Goal: Information Seeking & Learning: Learn about a topic

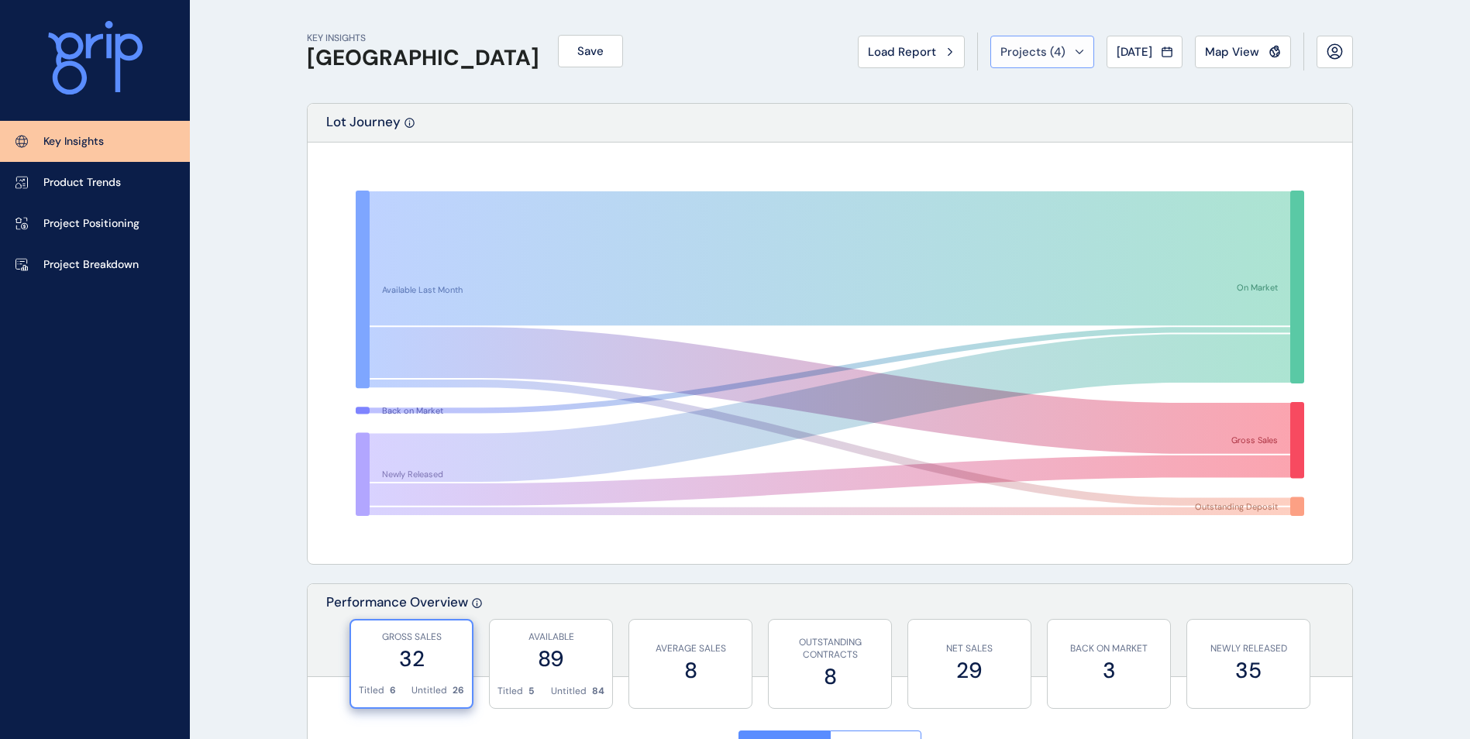
click at [1039, 57] on span "Projects ( 4 )" at bounding box center [1033, 52] width 65 height 16
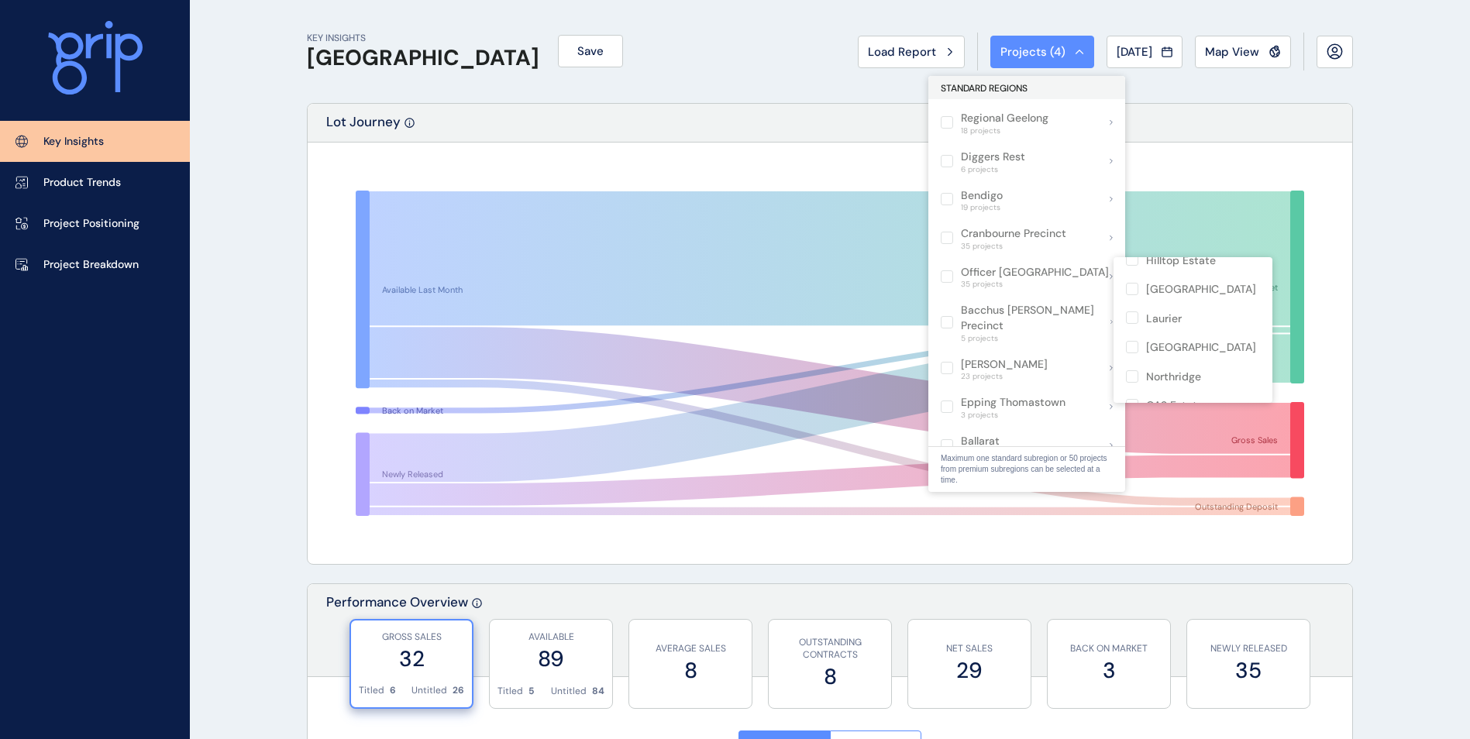
scroll to position [465, 0]
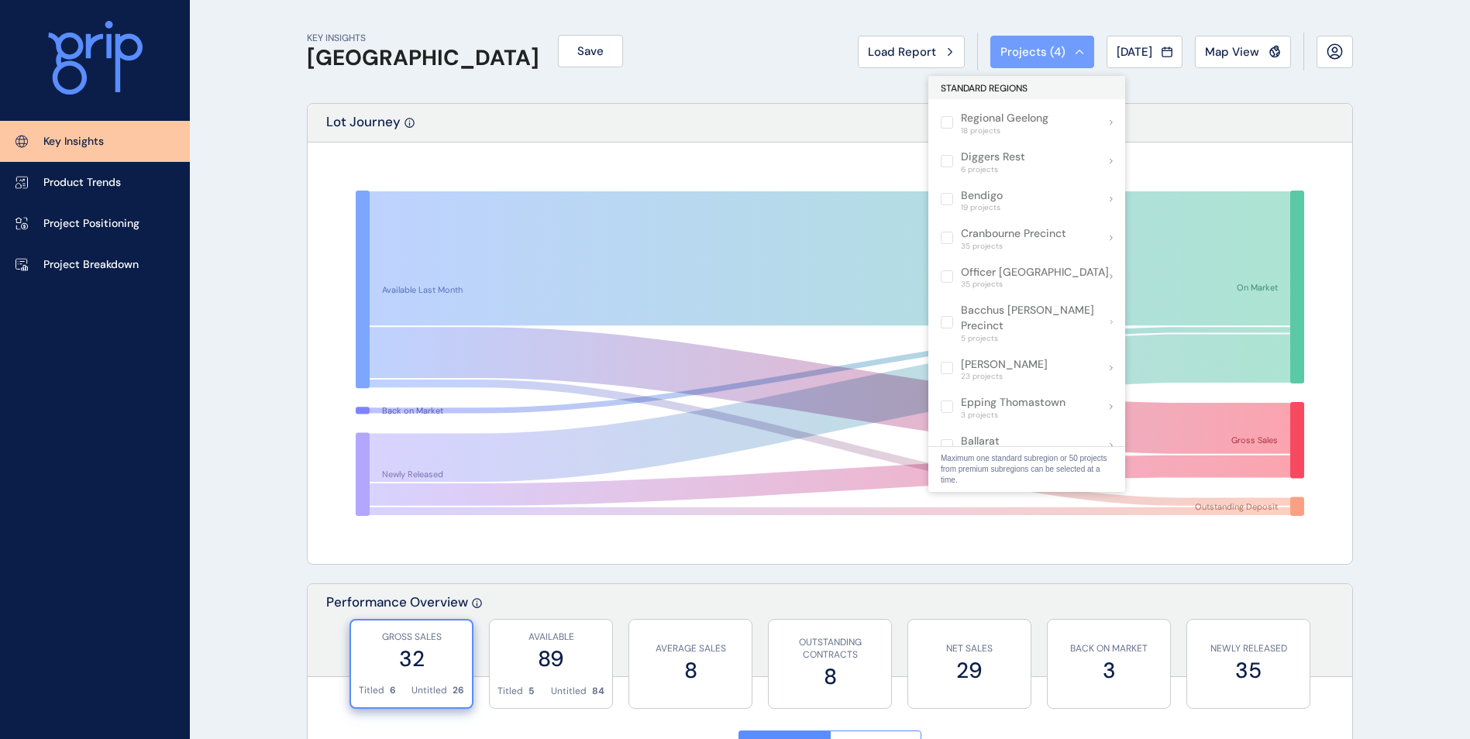
click at [1020, 40] on button "Projects ( 4 )" at bounding box center [1043, 52] width 104 height 33
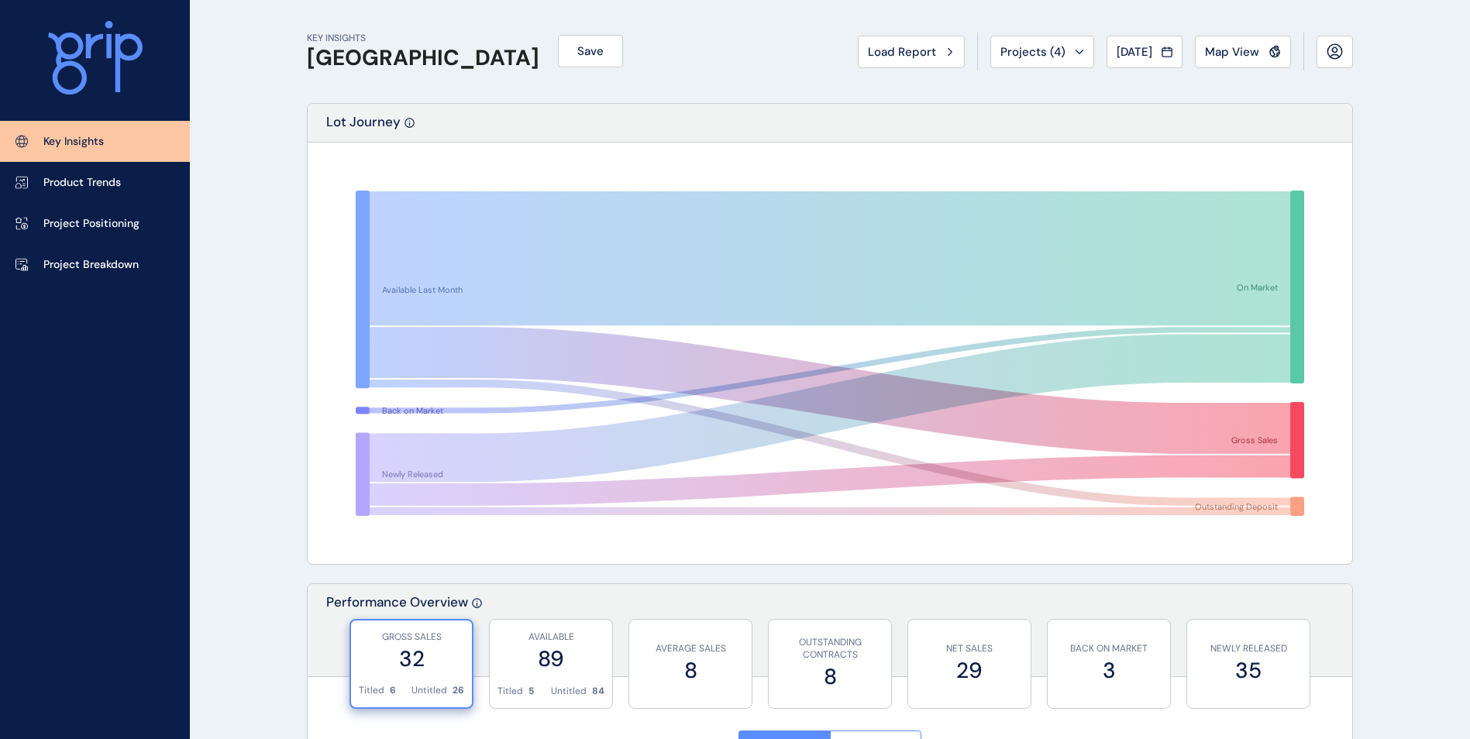
click at [1020, 40] on button "Projects ( 4 )" at bounding box center [1043, 52] width 104 height 33
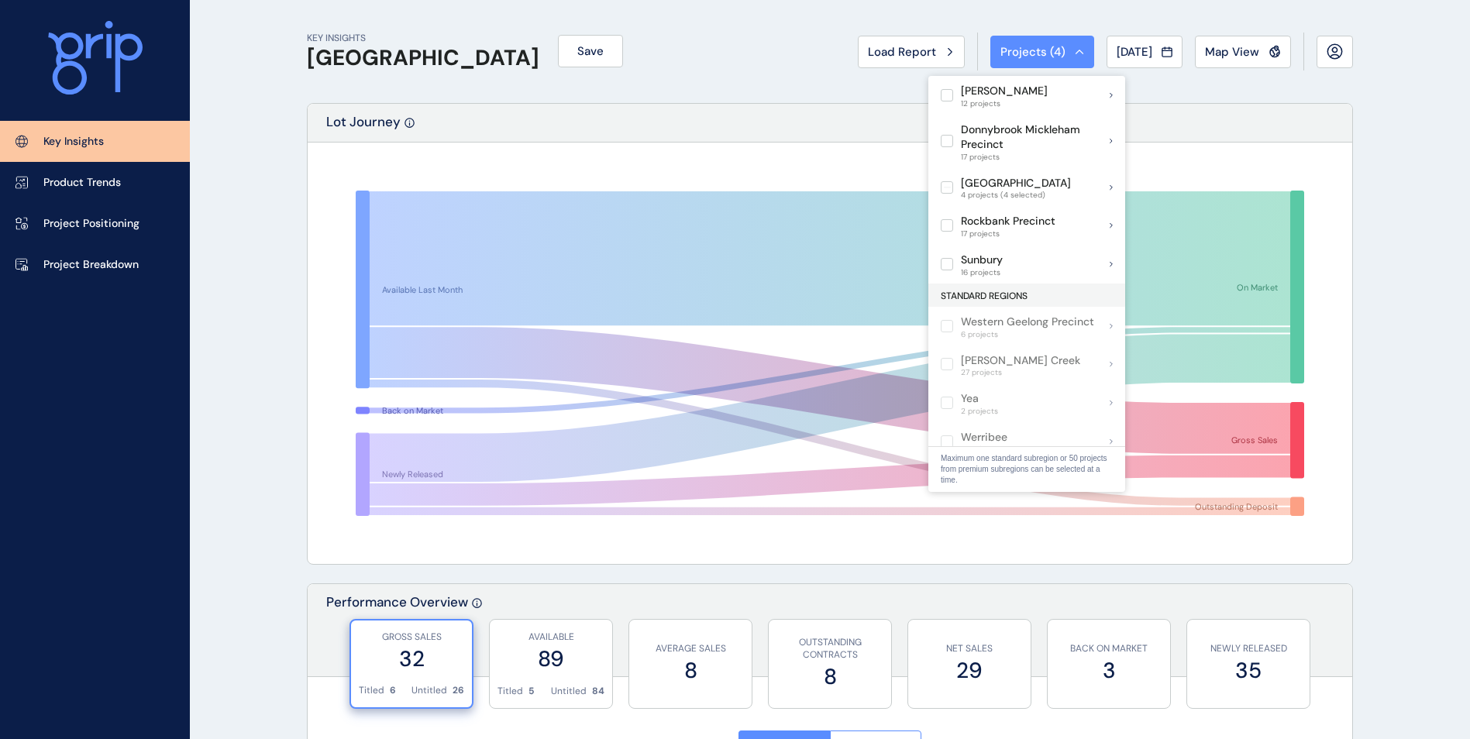
click at [1035, 34] on div "Load Report Projects ( 4 ) [DATE] 2025 < > Jan No report is available for this …" at bounding box center [1105, 52] width 495 height 38
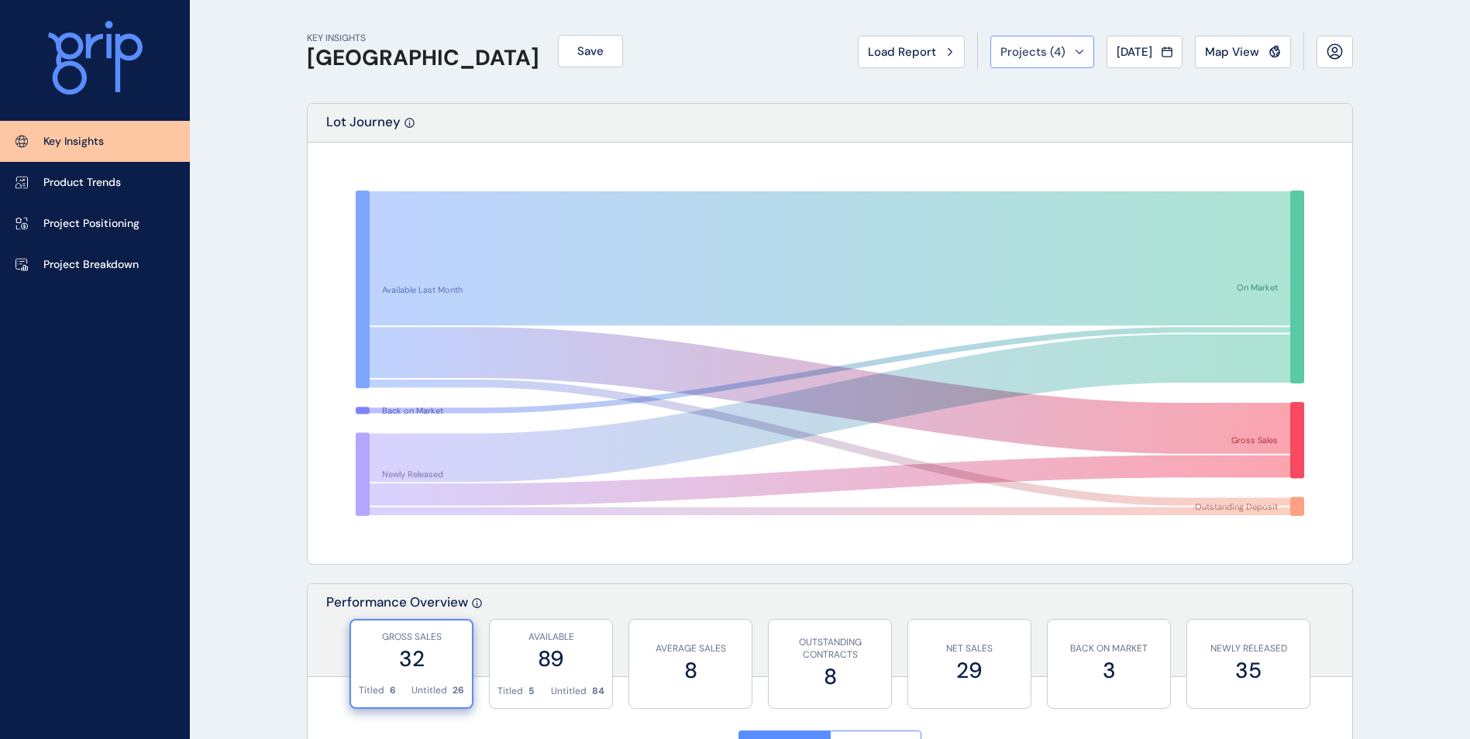
click at [1050, 50] on div "Projects ( 4 )" at bounding box center [1043, 52] width 84 height 16
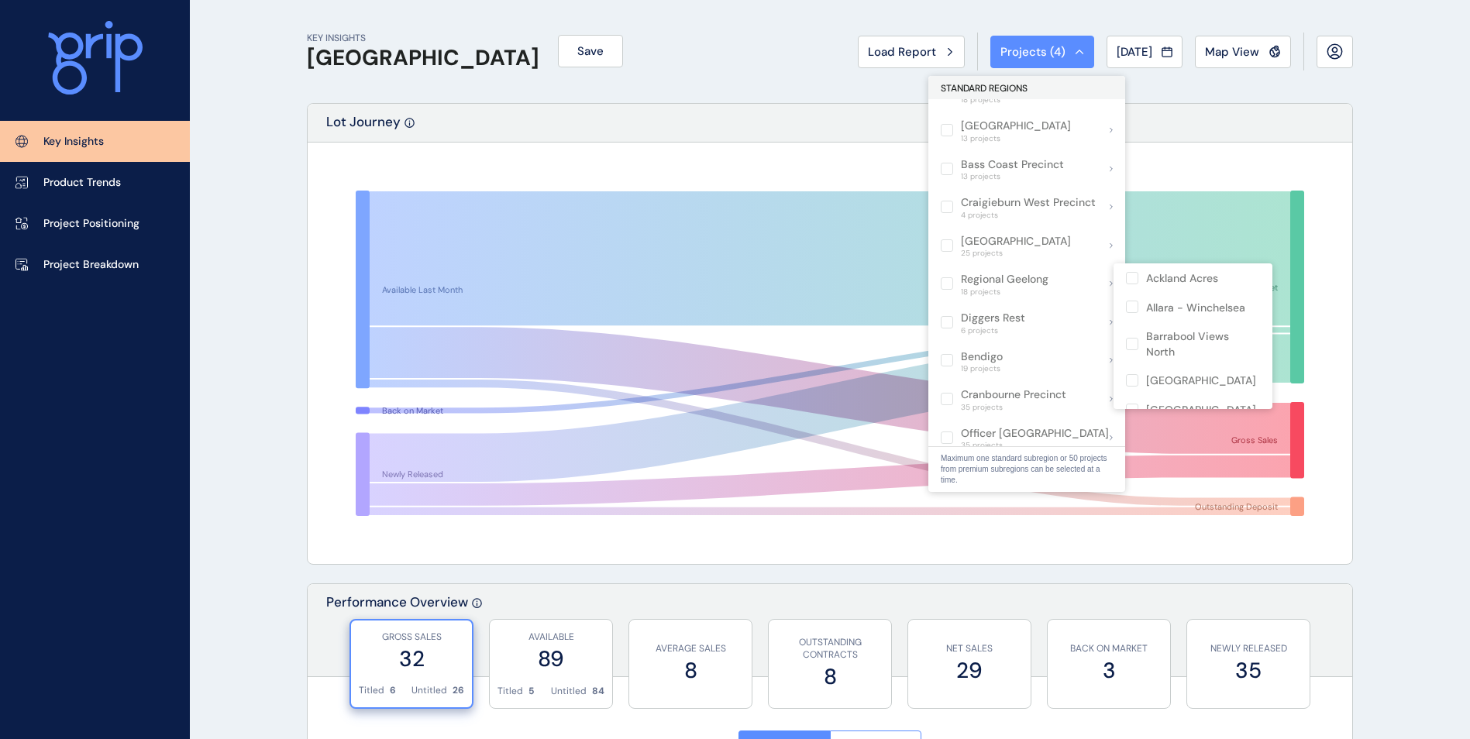
scroll to position [620, 0]
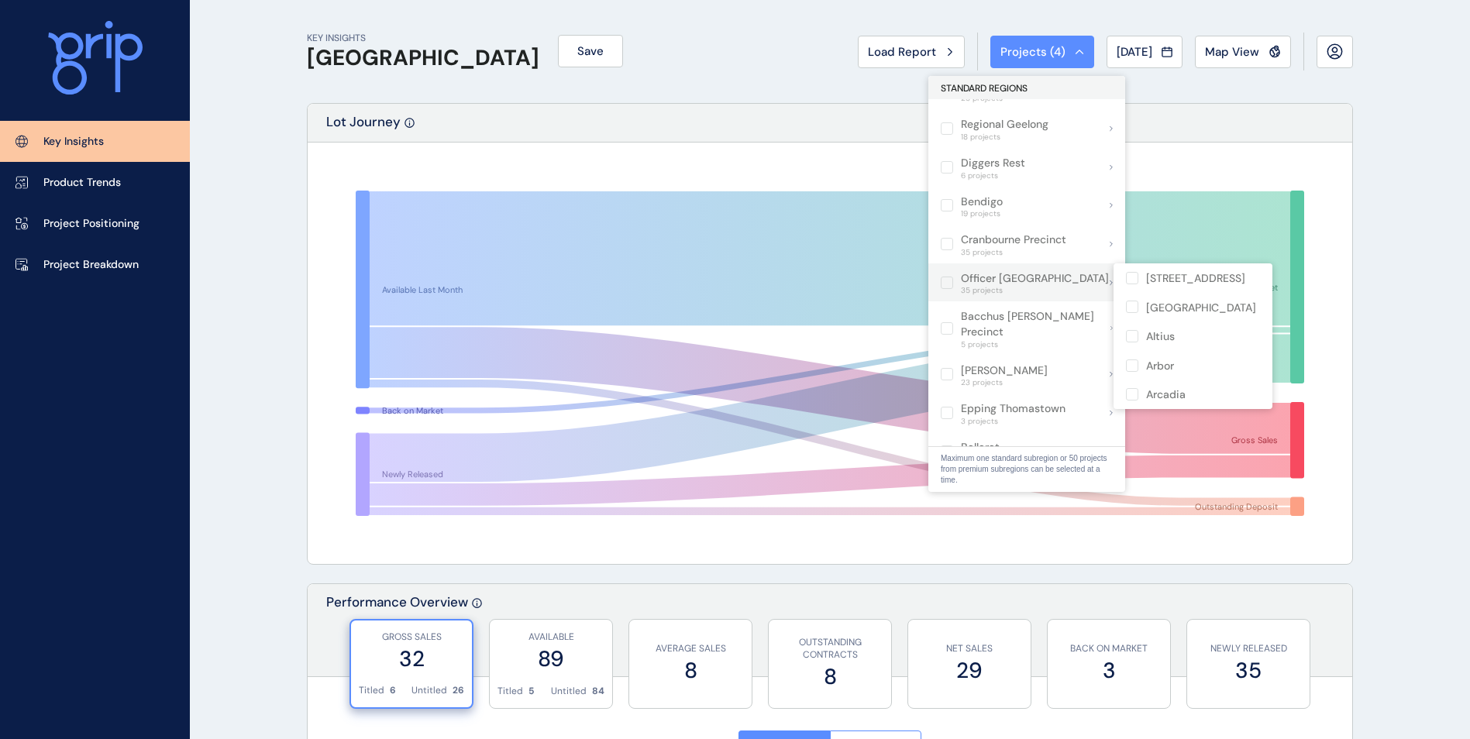
drag, startPoint x: 1043, startPoint y: 303, endPoint x: 1048, endPoint y: 269, distance: 34.5
click at [1048, 270] on div "Officer Pakenham 35 projects" at bounding box center [1035, 283] width 148 height 26
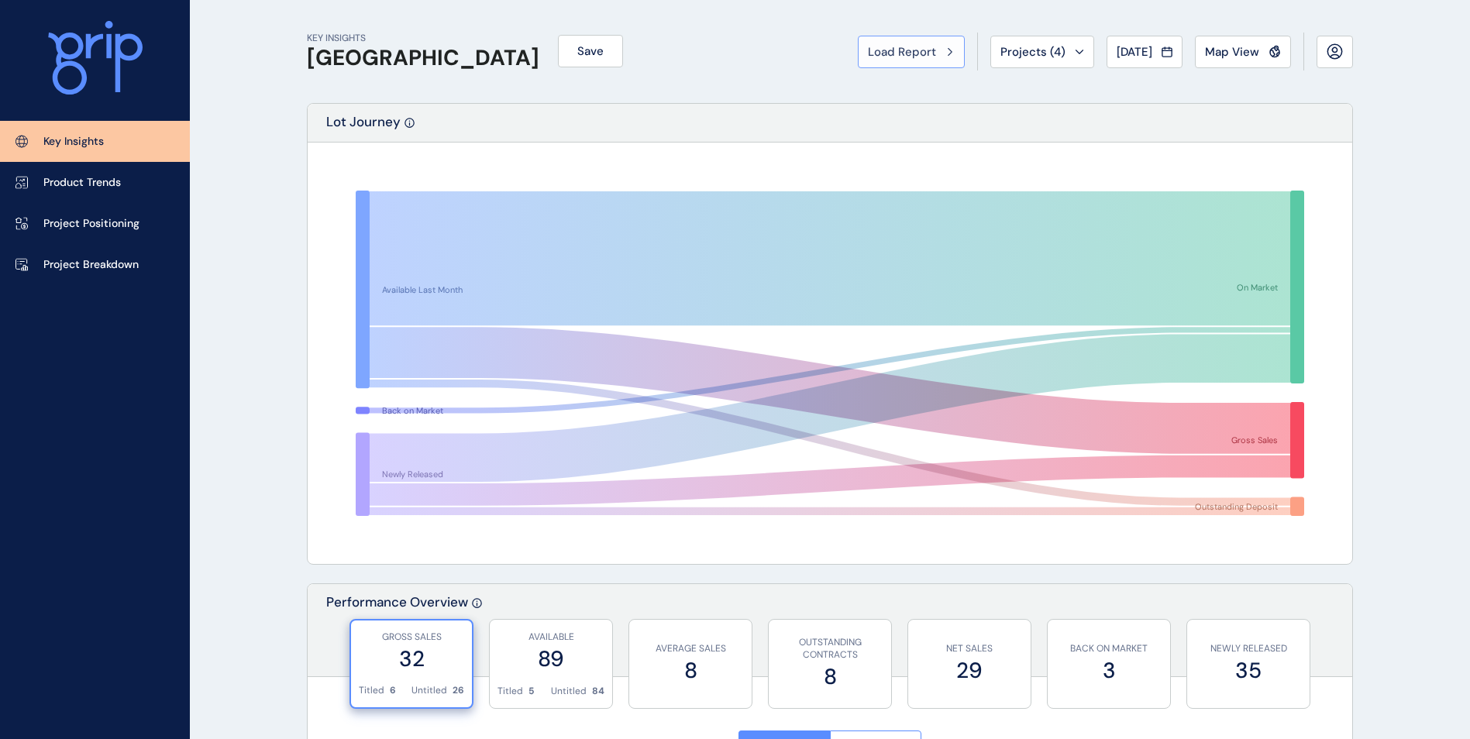
click at [904, 52] on span "Load Report" at bounding box center [902, 52] width 68 height 16
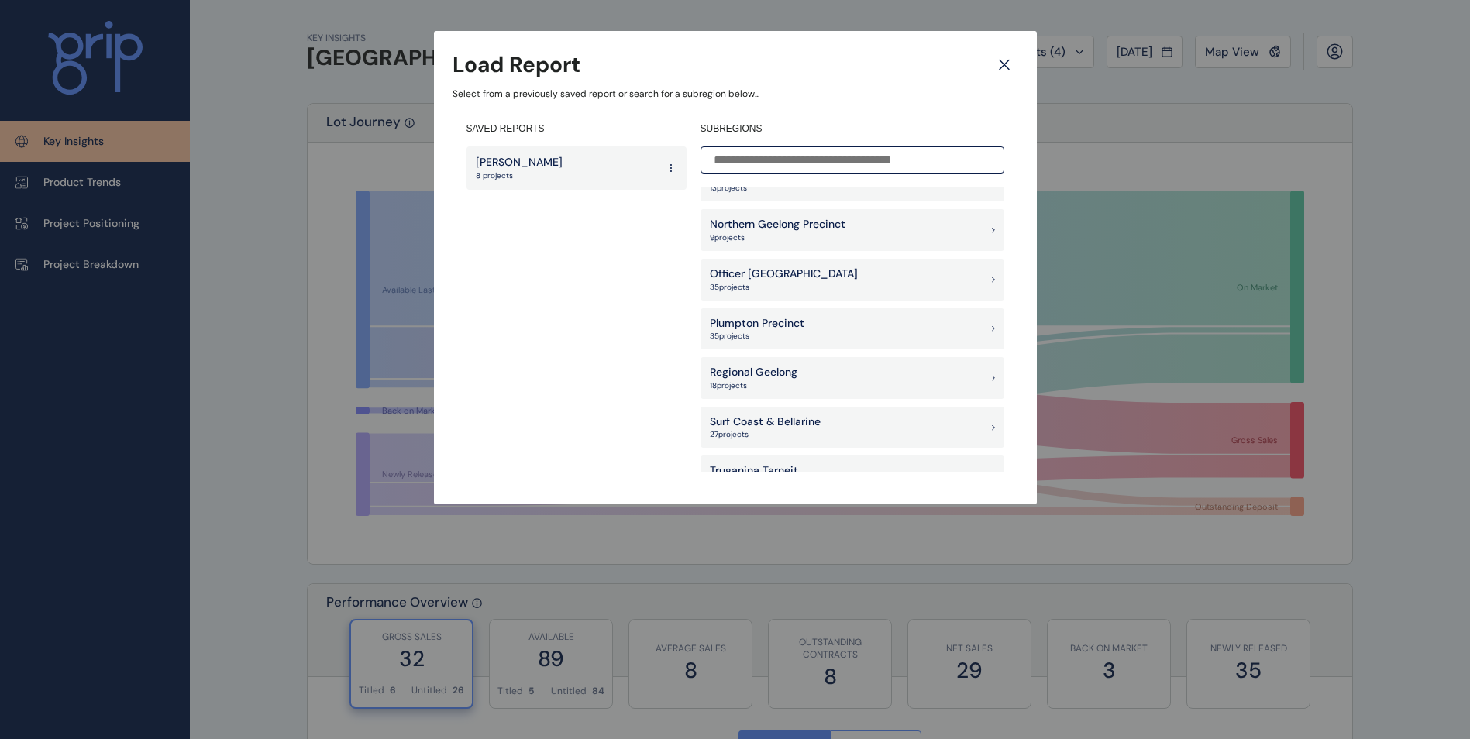
scroll to position [1085, 0]
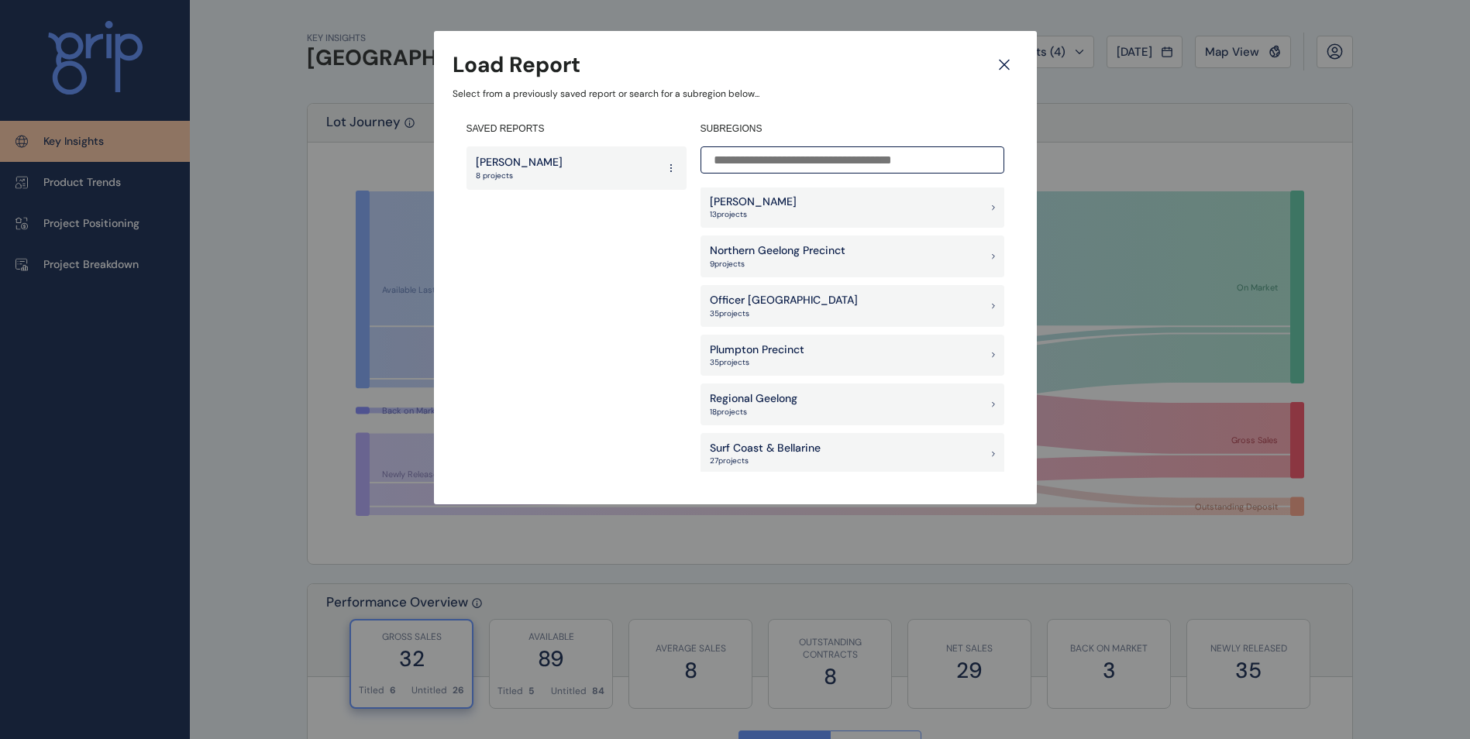
click at [807, 304] on div "Officer [PERSON_NAME] 35 project s" at bounding box center [853, 306] width 304 height 42
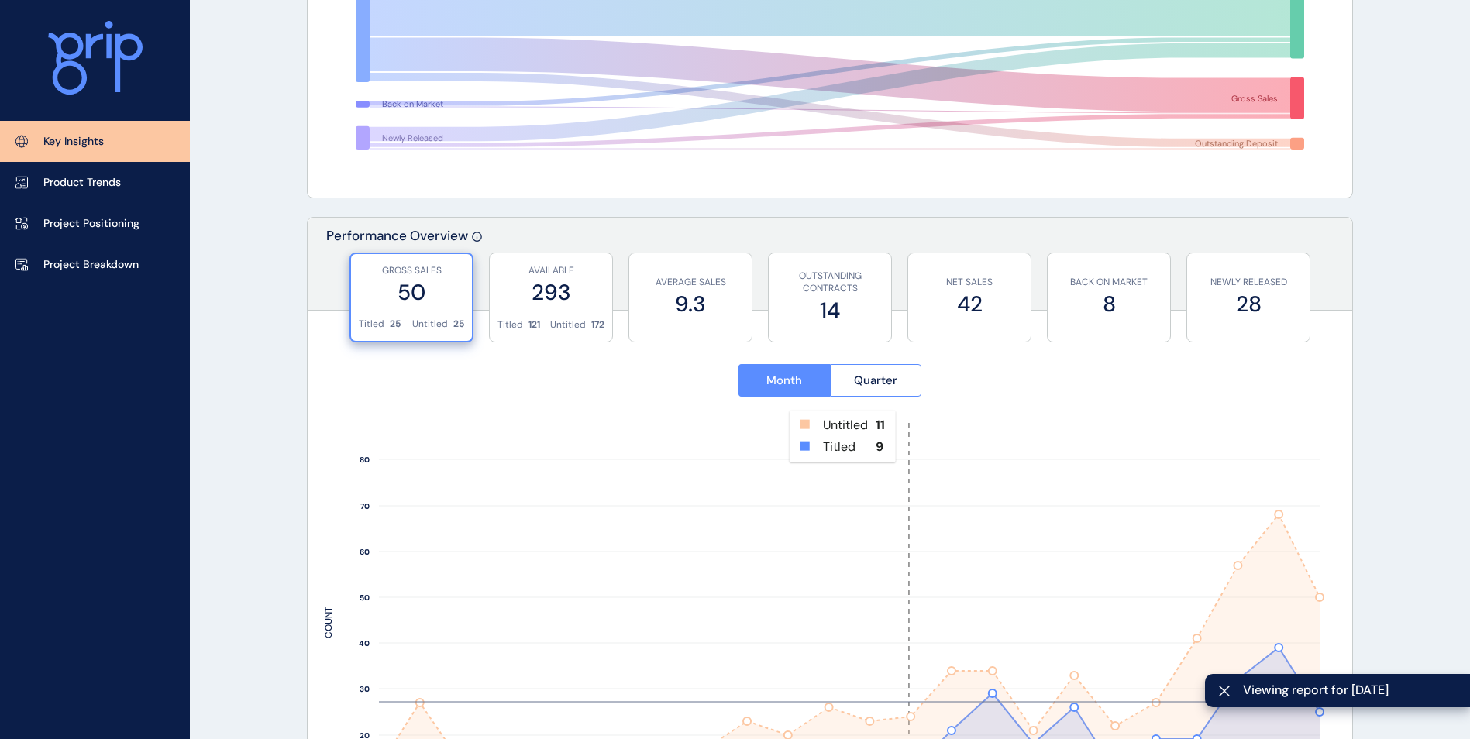
scroll to position [388, 0]
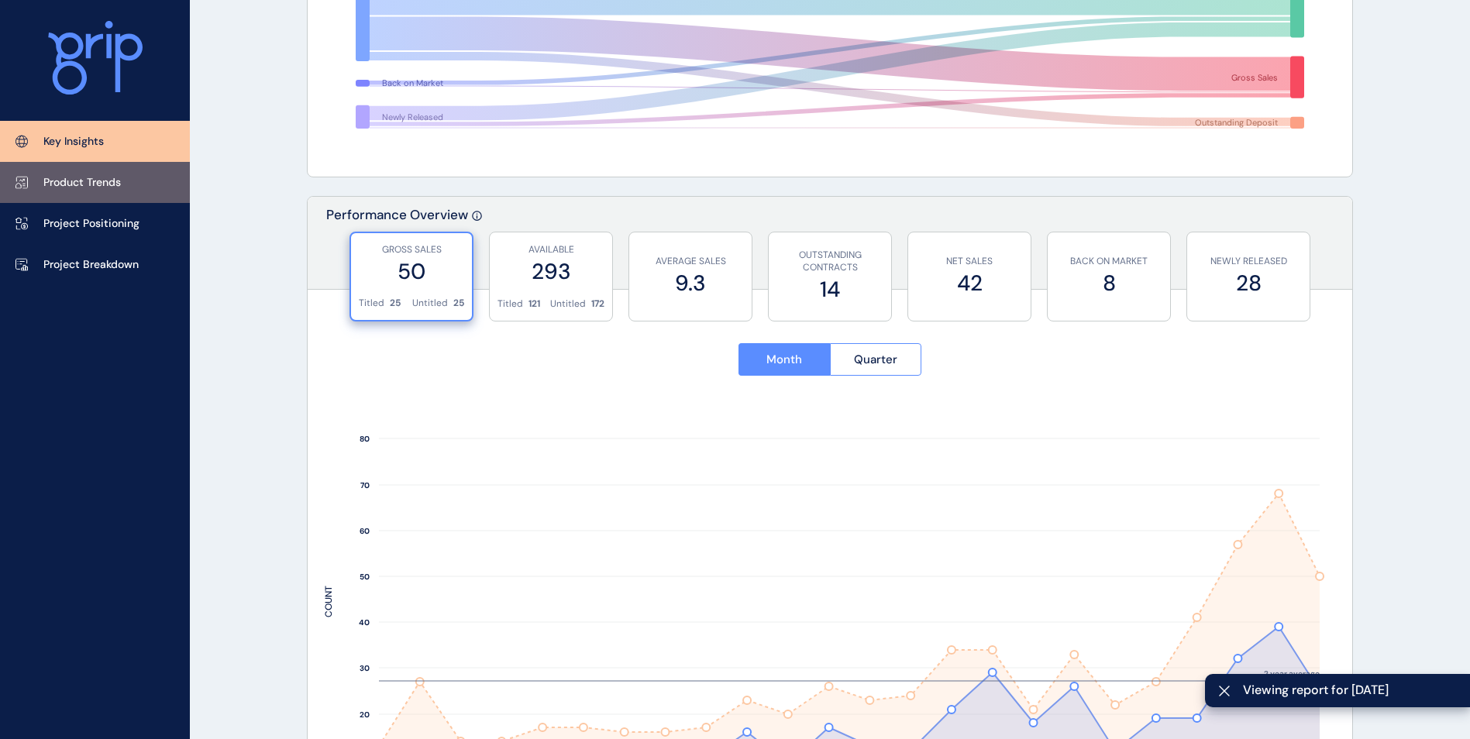
click at [110, 184] on p "Product Trends" at bounding box center [82, 183] width 78 height 16
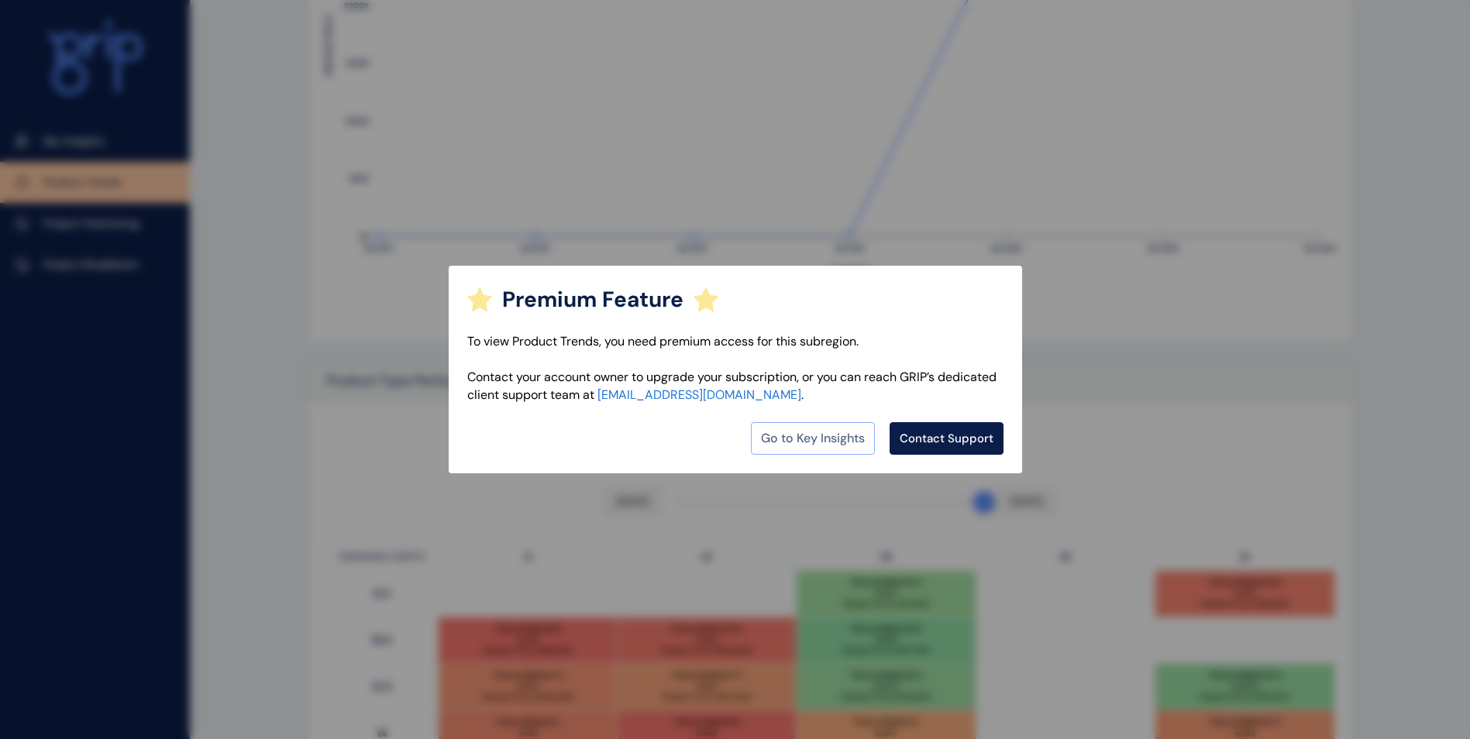
click at [853, 440] on link "Go to Key Insights" at bounding box center [813, 438] width 124 height 33
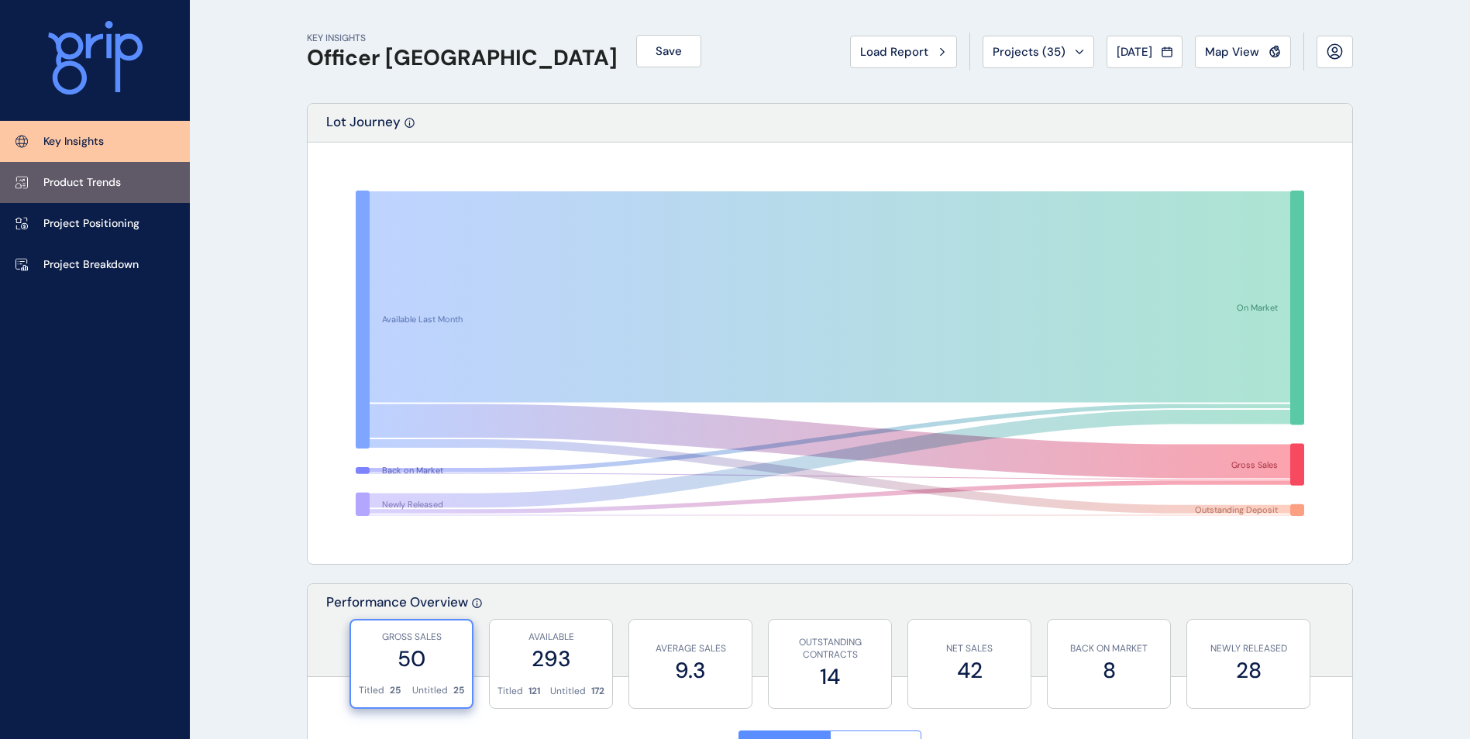
click at [101, 196] on link "Product Trends" at bounding box center [95, 182] width 190 height 41
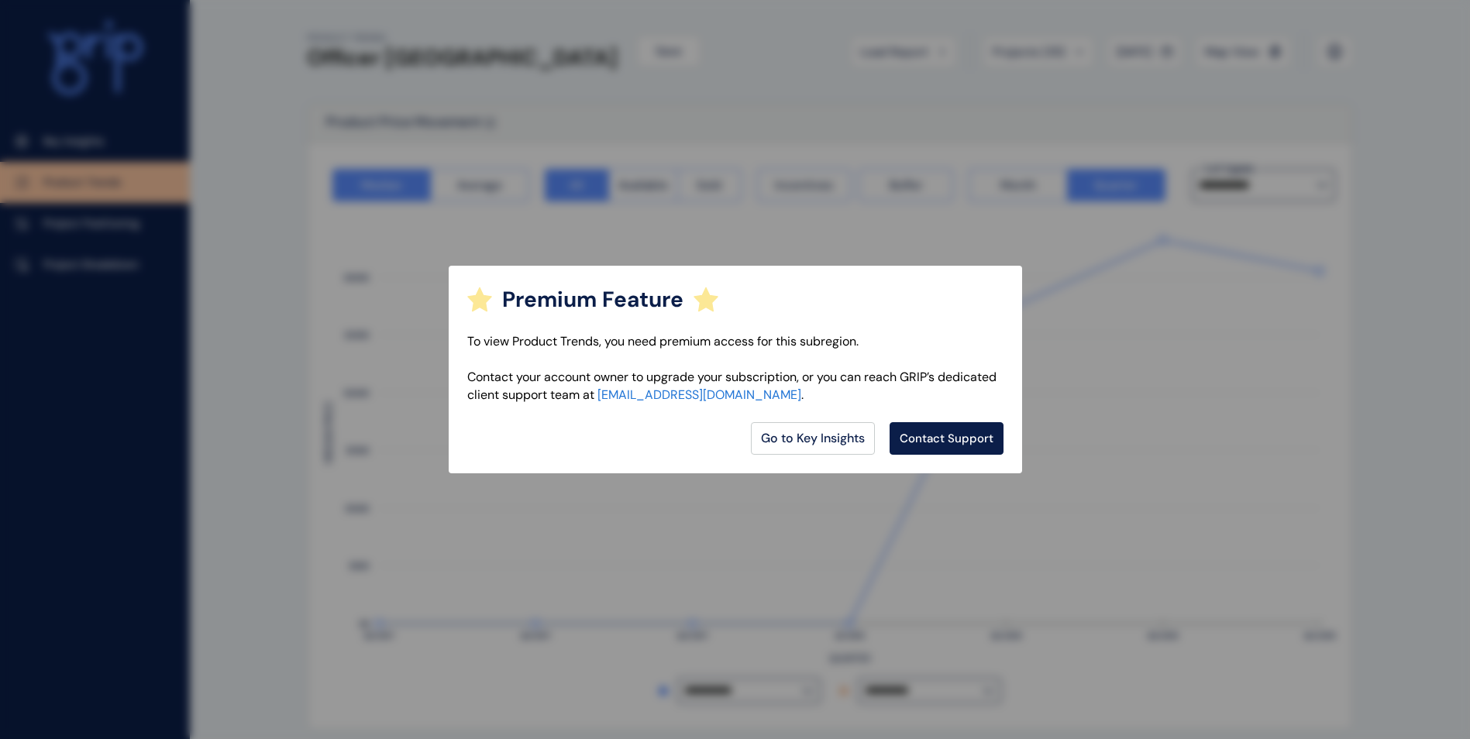
click at [99, 223] on div "Premium Feature To view Product Trends, you need premium access for this subreg…" at bounding box center [735, 369] width 1470 height 739
click at [839, 441] on link "Go to Key Insights" at bounding box center [813, 438] width 124 height 33
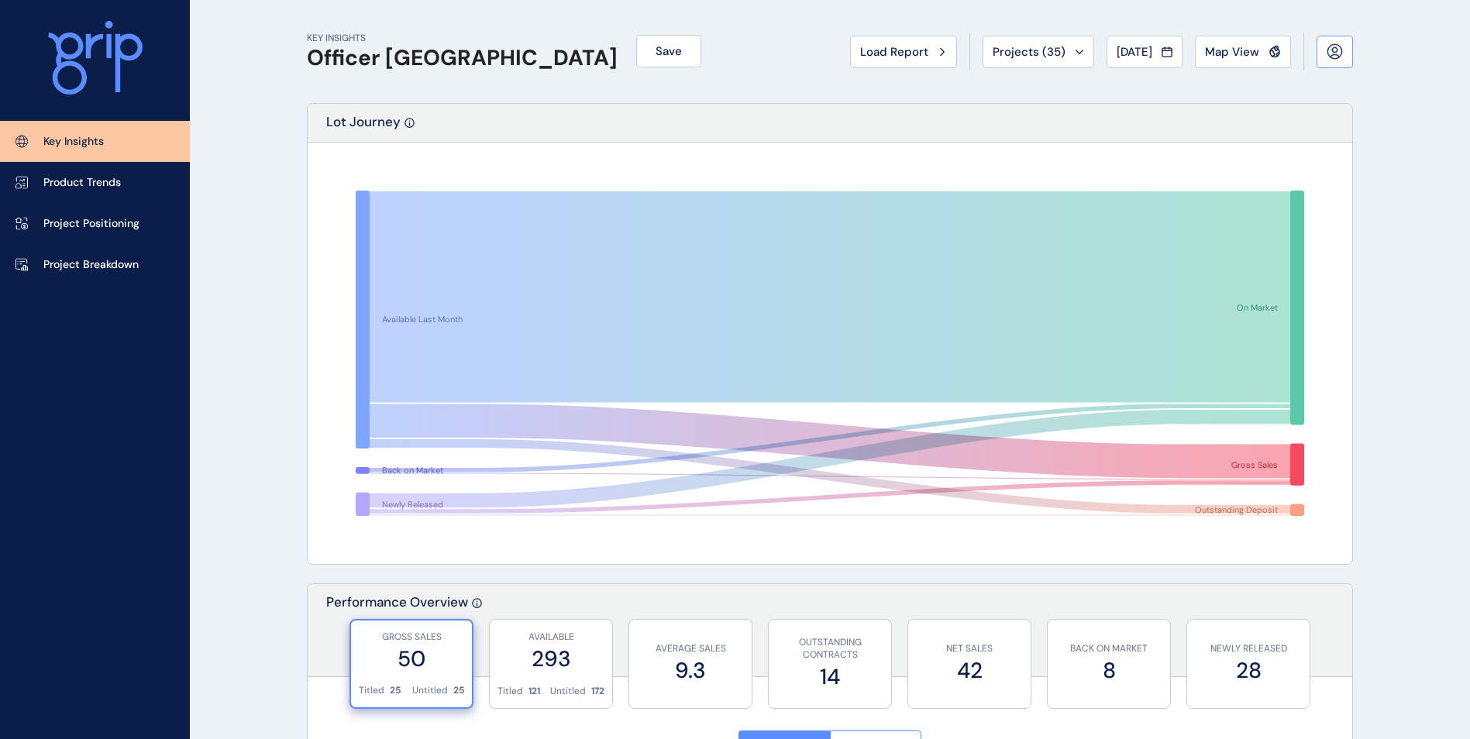
click at [1347, 48] on button at bounding box center [1335, 52] width 36 height 33
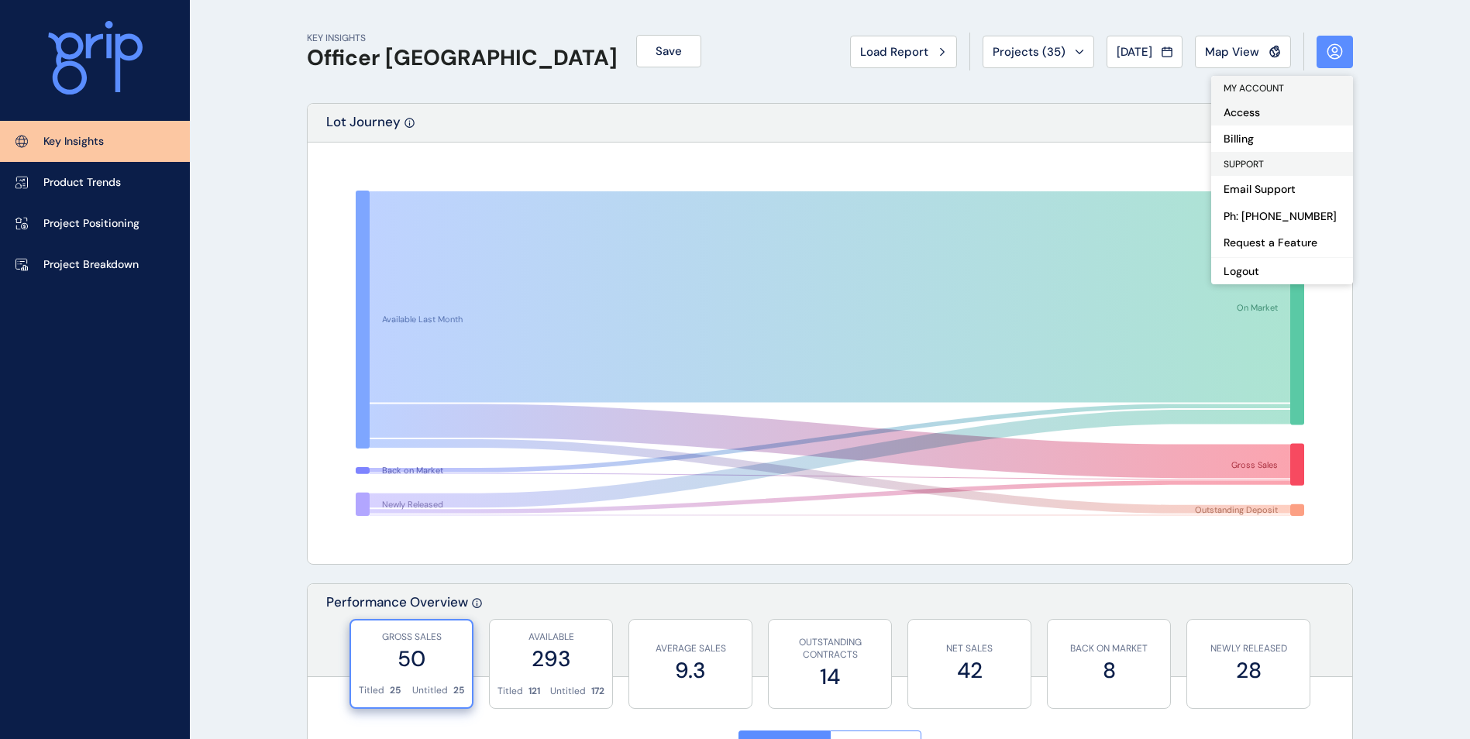
click at [1282, 112] on button "Access" at bounding box center [1283, 112] width 142 height 26
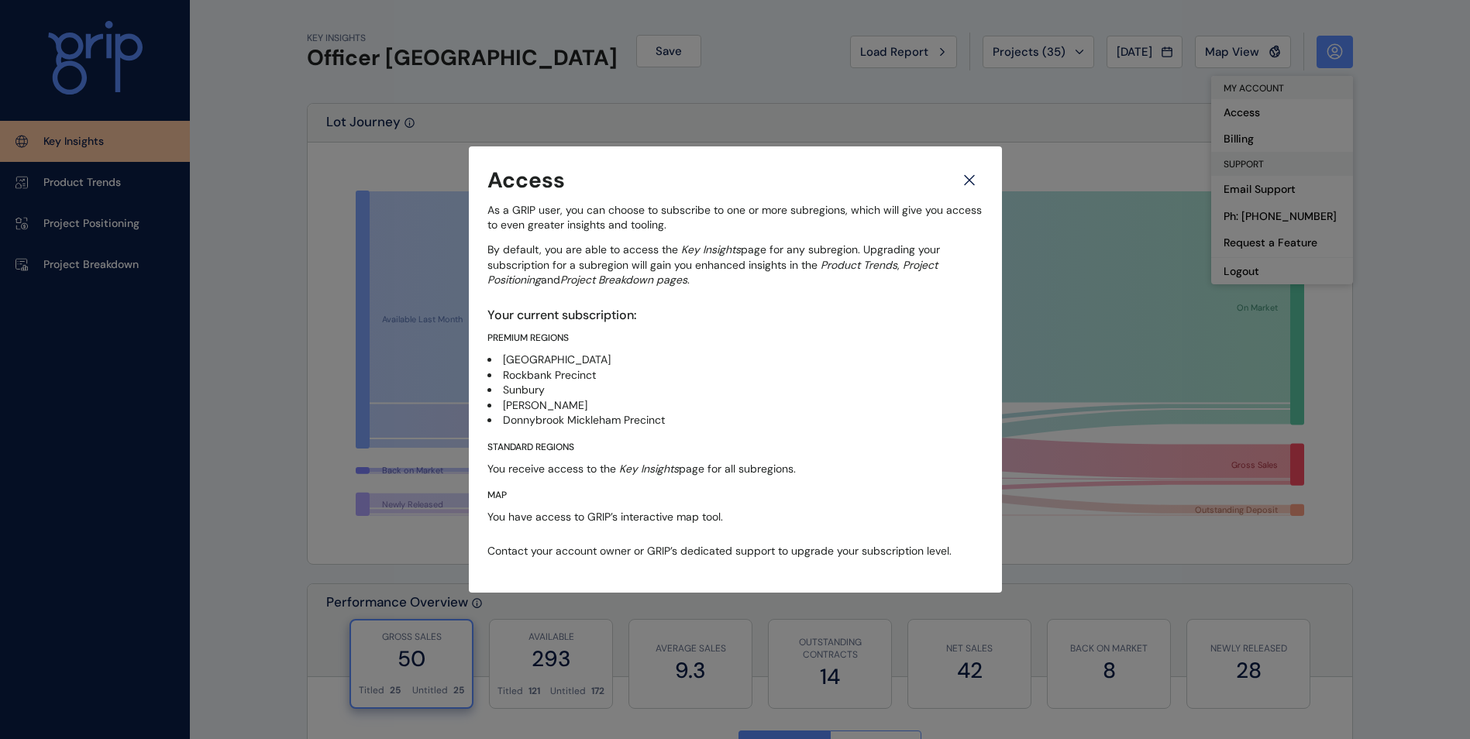
click at [983, 174] on icon at bounding box center [970, 180] width 28 height 27
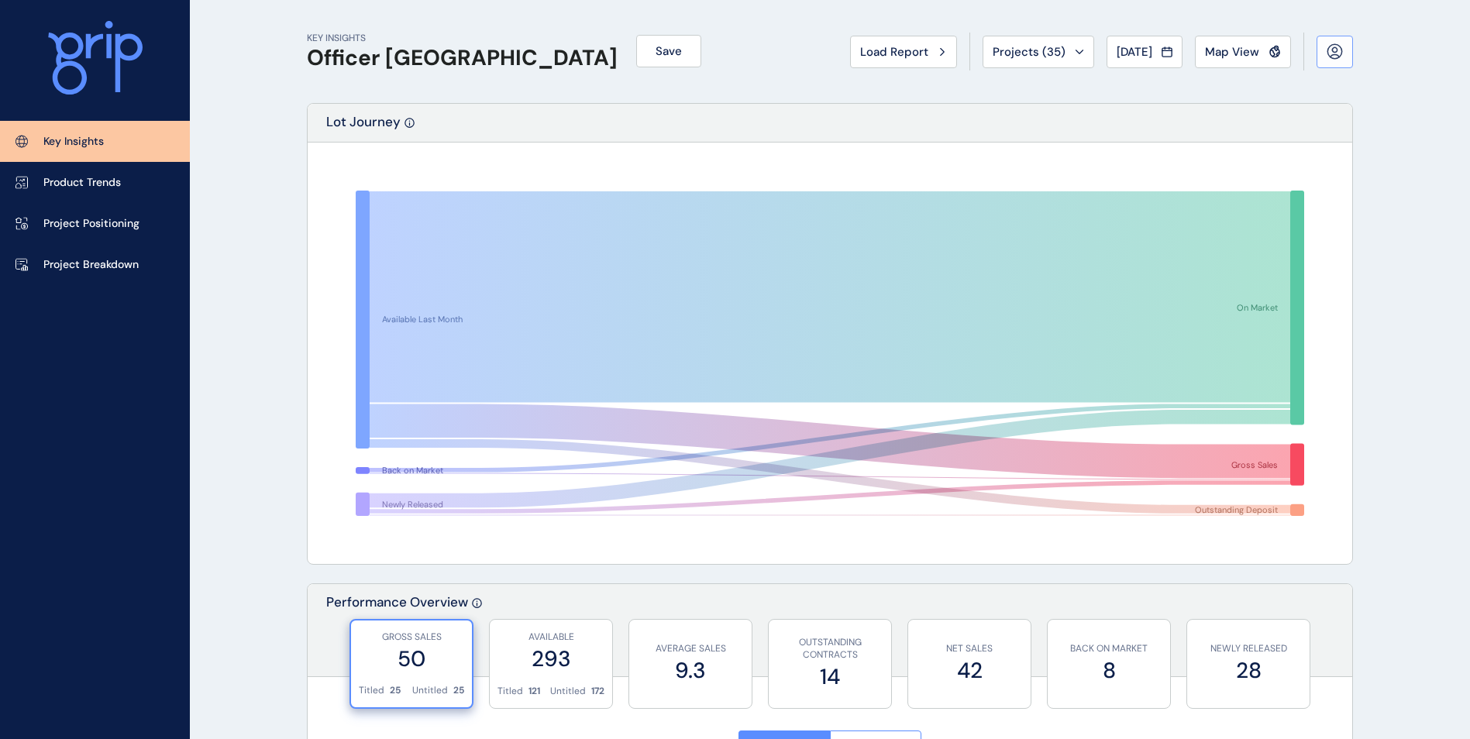
click at [1337, 50] on icon at bounding box center [1334, 49] width 5 height 5
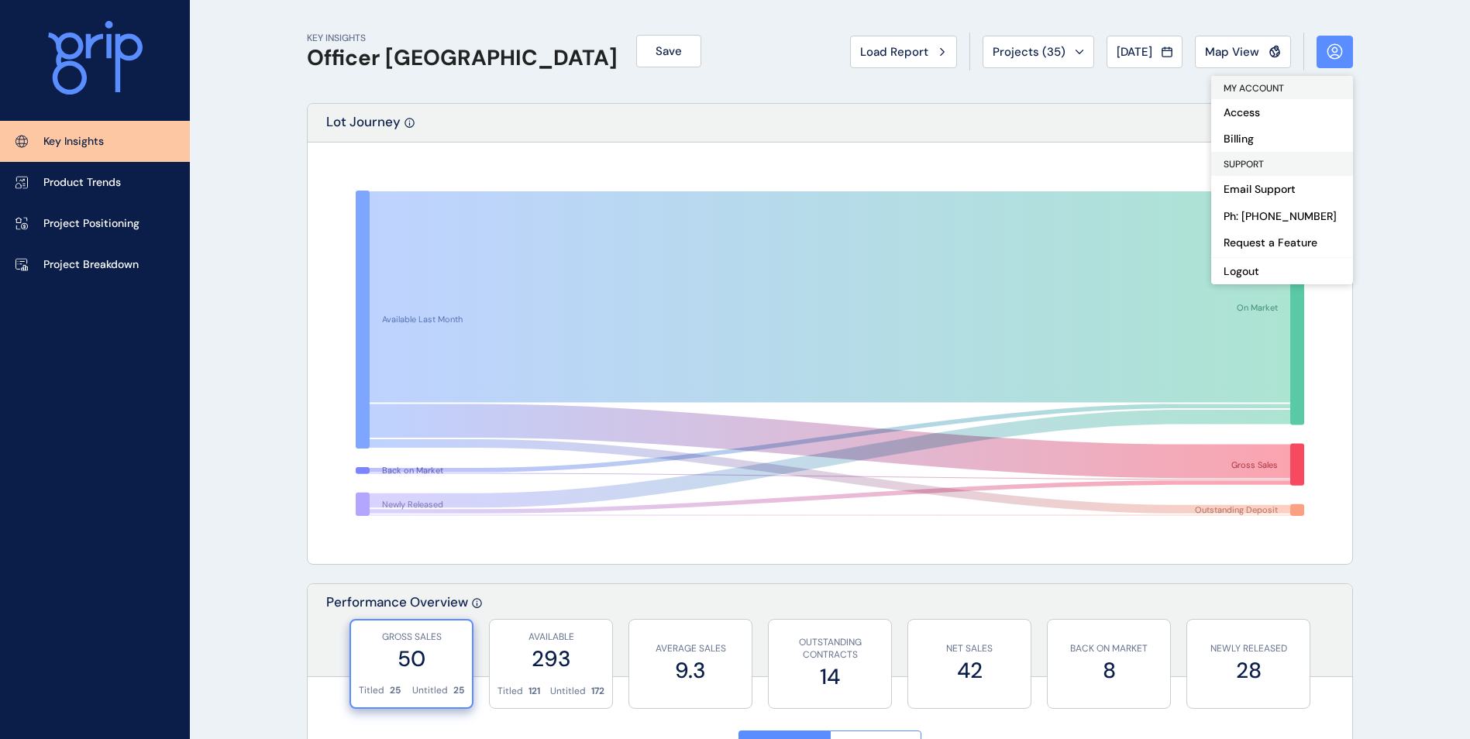
click at [1337, 50] on icon at bounding box center [1334, 49] width 5 height 5
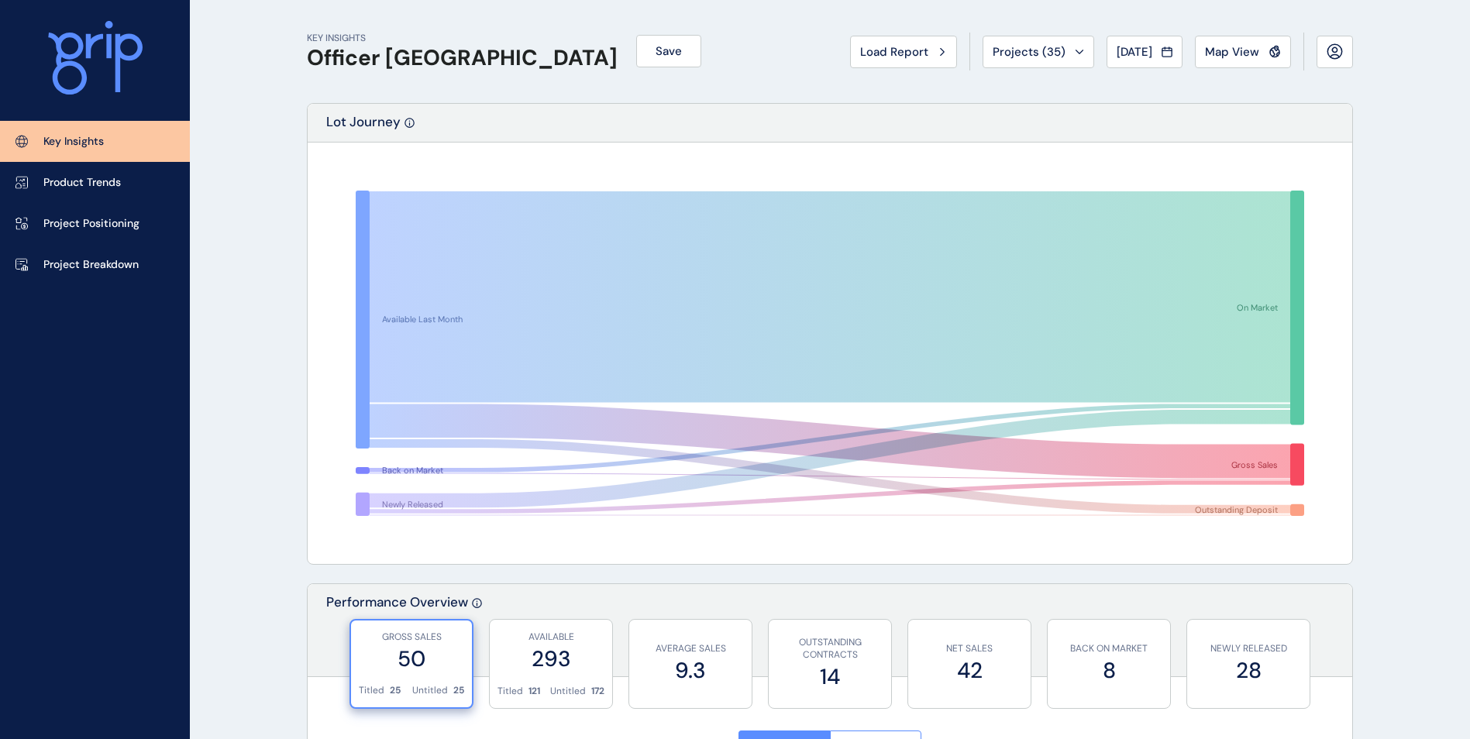
click at [106, 27] on icon at bounding box center [109, 25] width 8 height 8
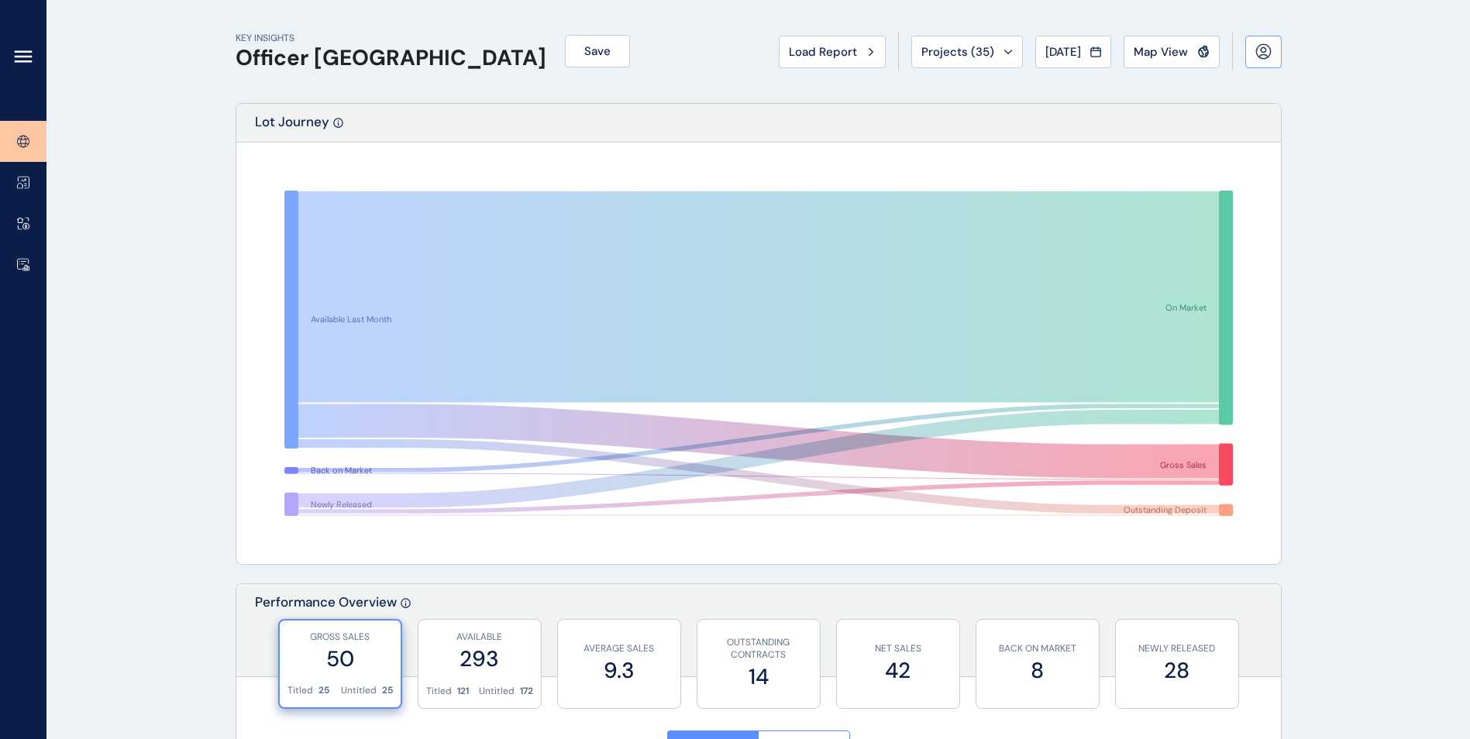
click at [1260, 53] on icon at bounding box center [1264, 51] width 16 height 16
drag, startPoint x: 1260, startPoint y: 53, endPoint x: 1276, endPoint y: 22, distance: 34.7
click at [1263, 53] on icon at bounding box center [1264, 51] width 16 height 16
click at [23, 170] on link at bounding box center [23, 182] width 47 height 41
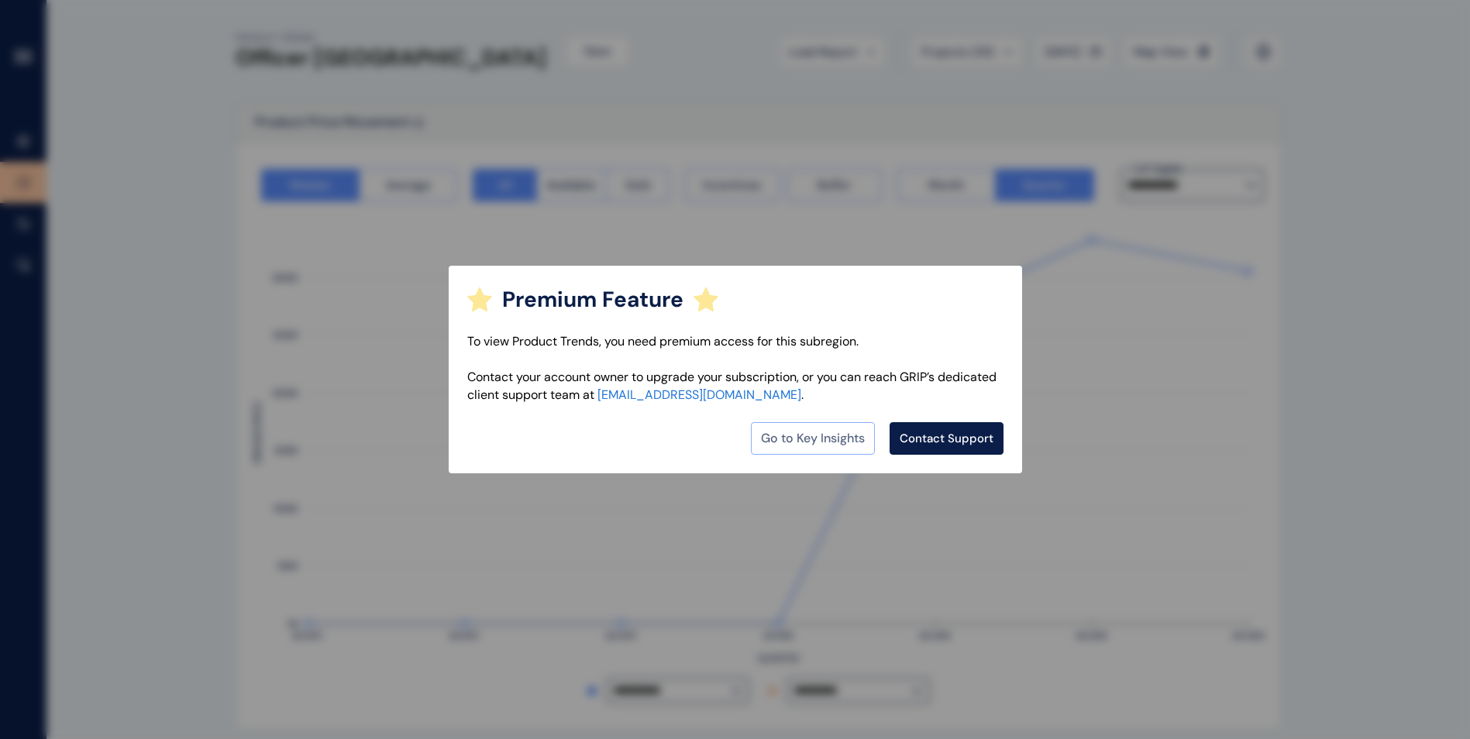
click at [777, 437] on link "Go to Key Insights" at bounding box center [813, 438] width 124 height 33
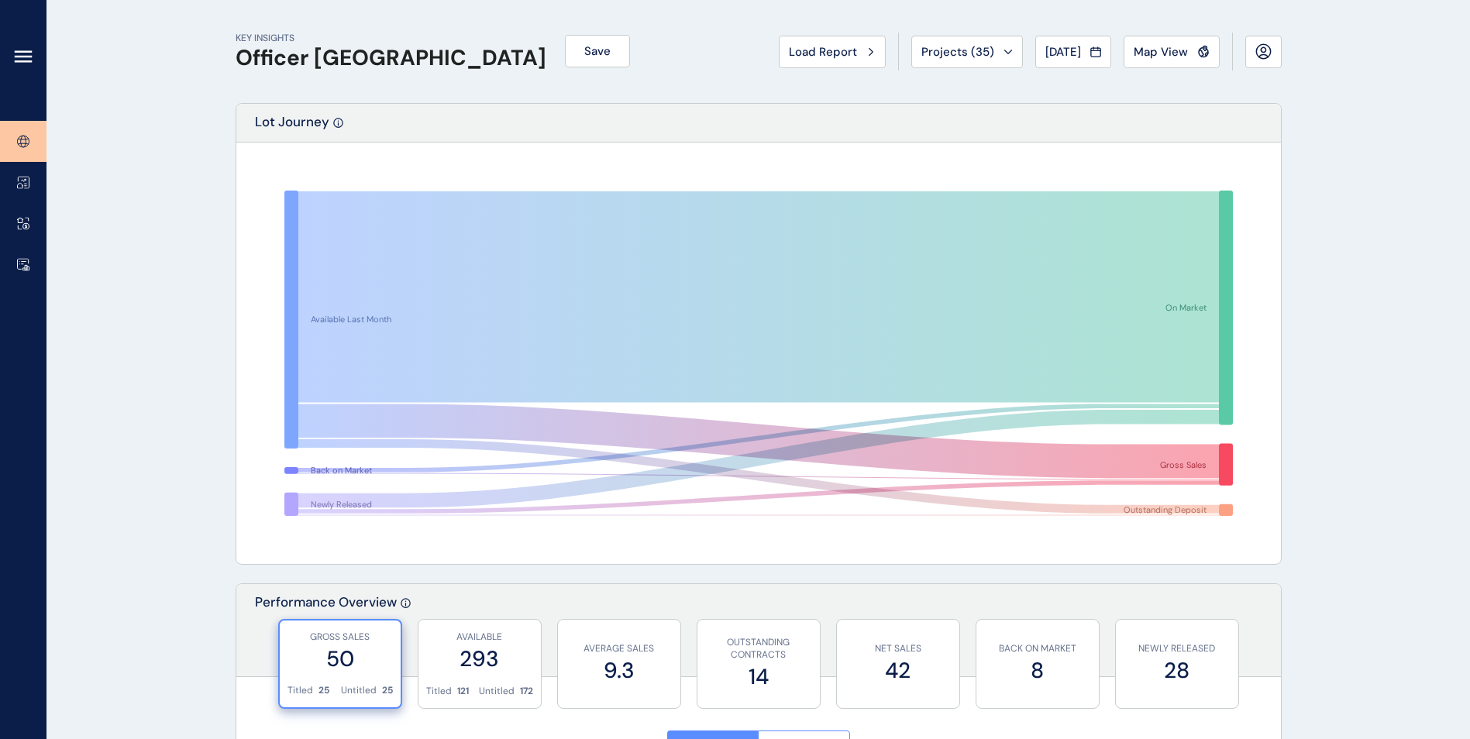
click at [26, 57] on icon at bounding box center [24, 57] width 16 height 0
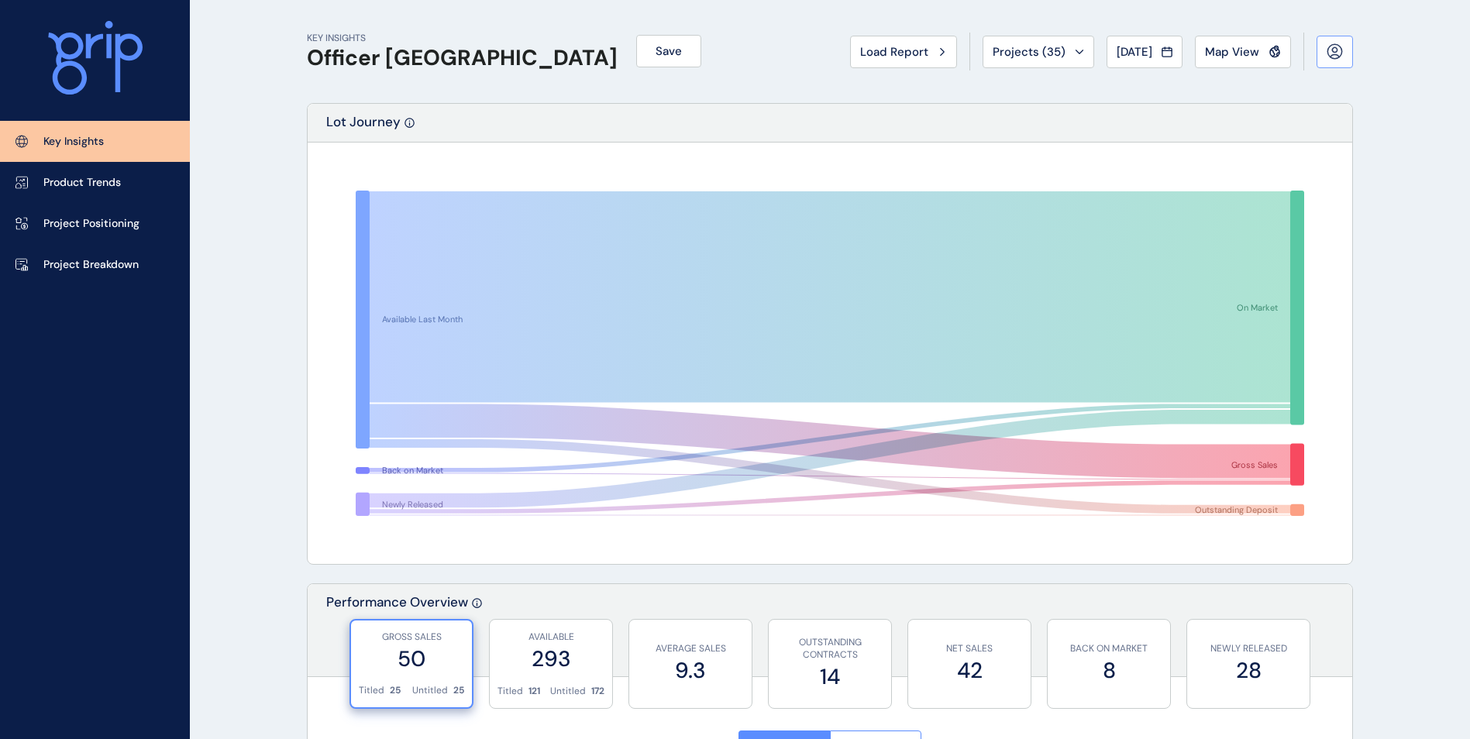
click at [1324, 53] on button at bounding box center [1335, 52] width 36 height 33
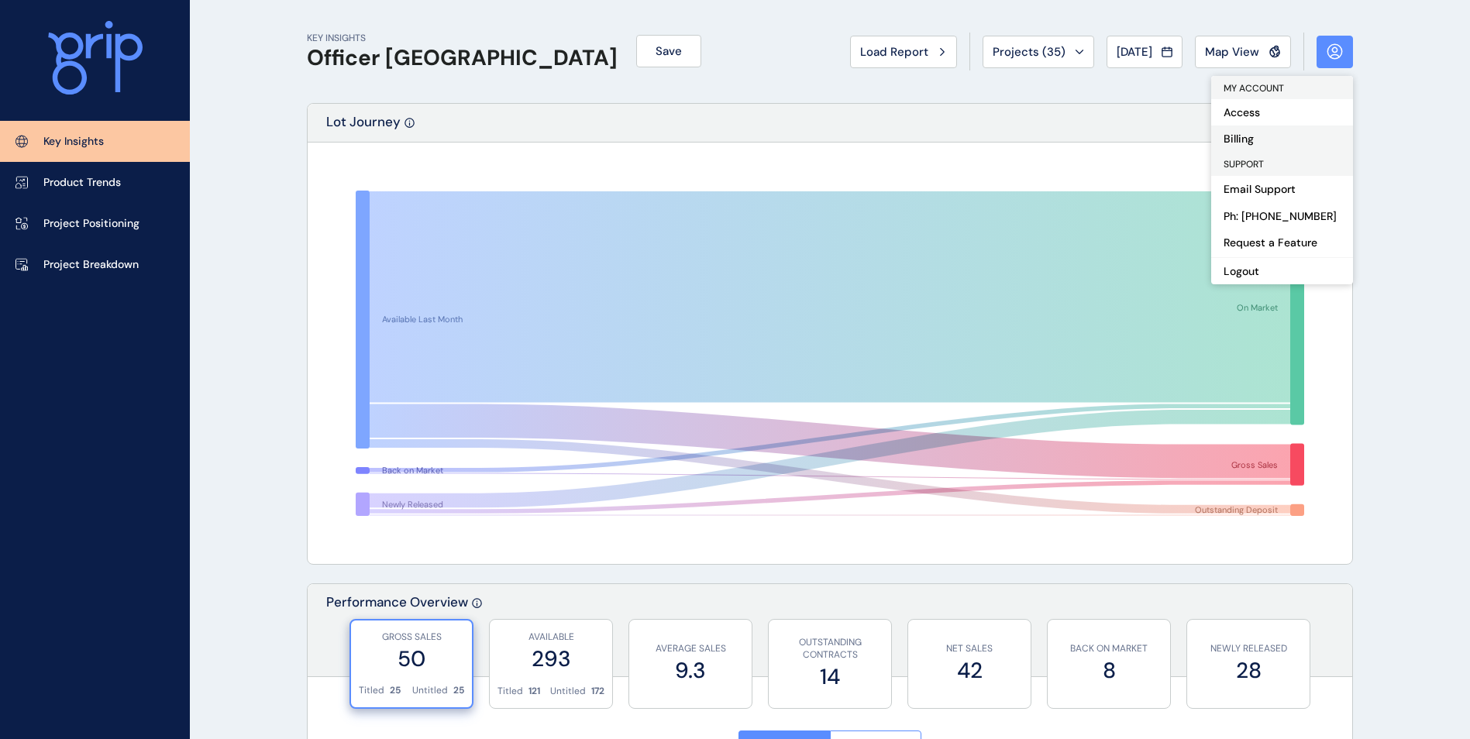
click at [1239, 139] on button "Billing" at bounding box center [1283, 139] width 142 height 26
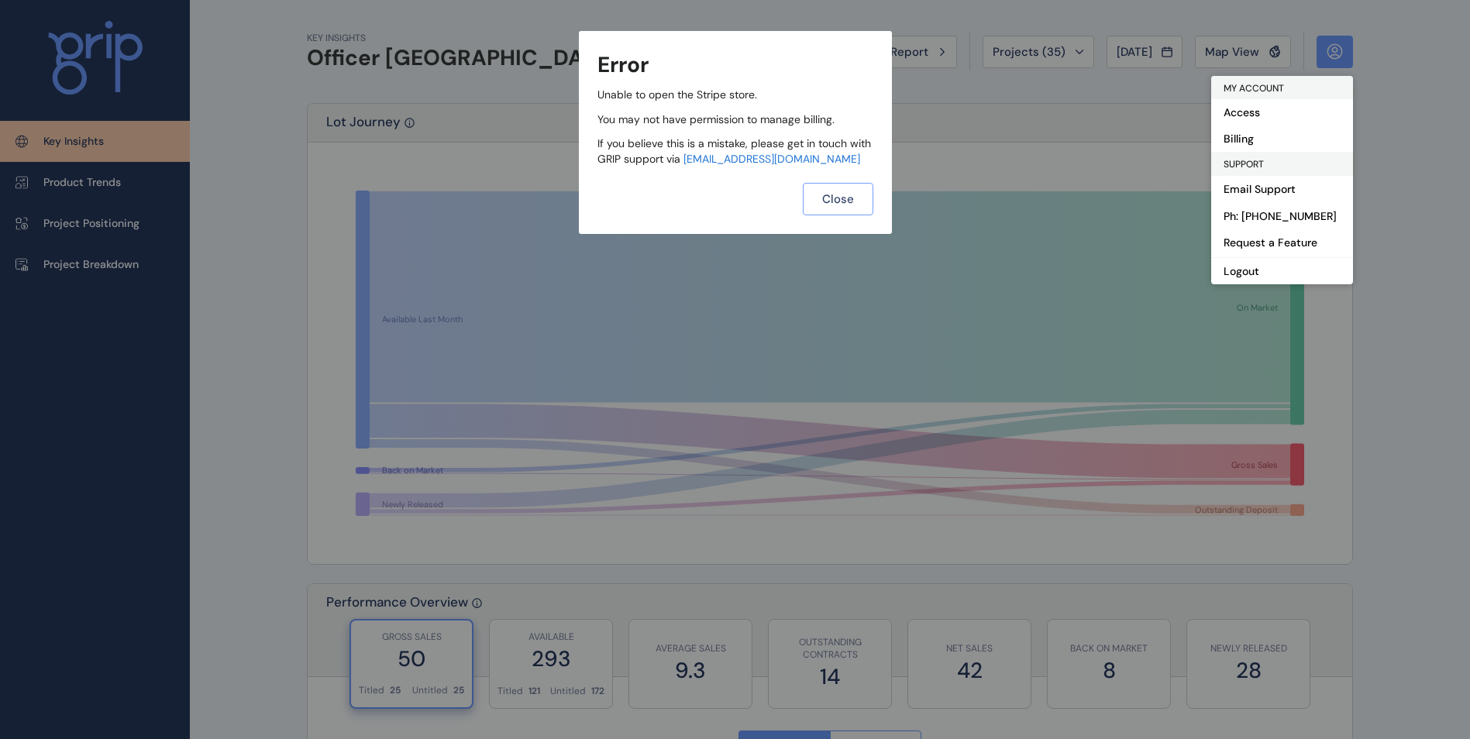
click at [812, 196] on button "Close" at bounding box center [838, 199] width 71 height 33
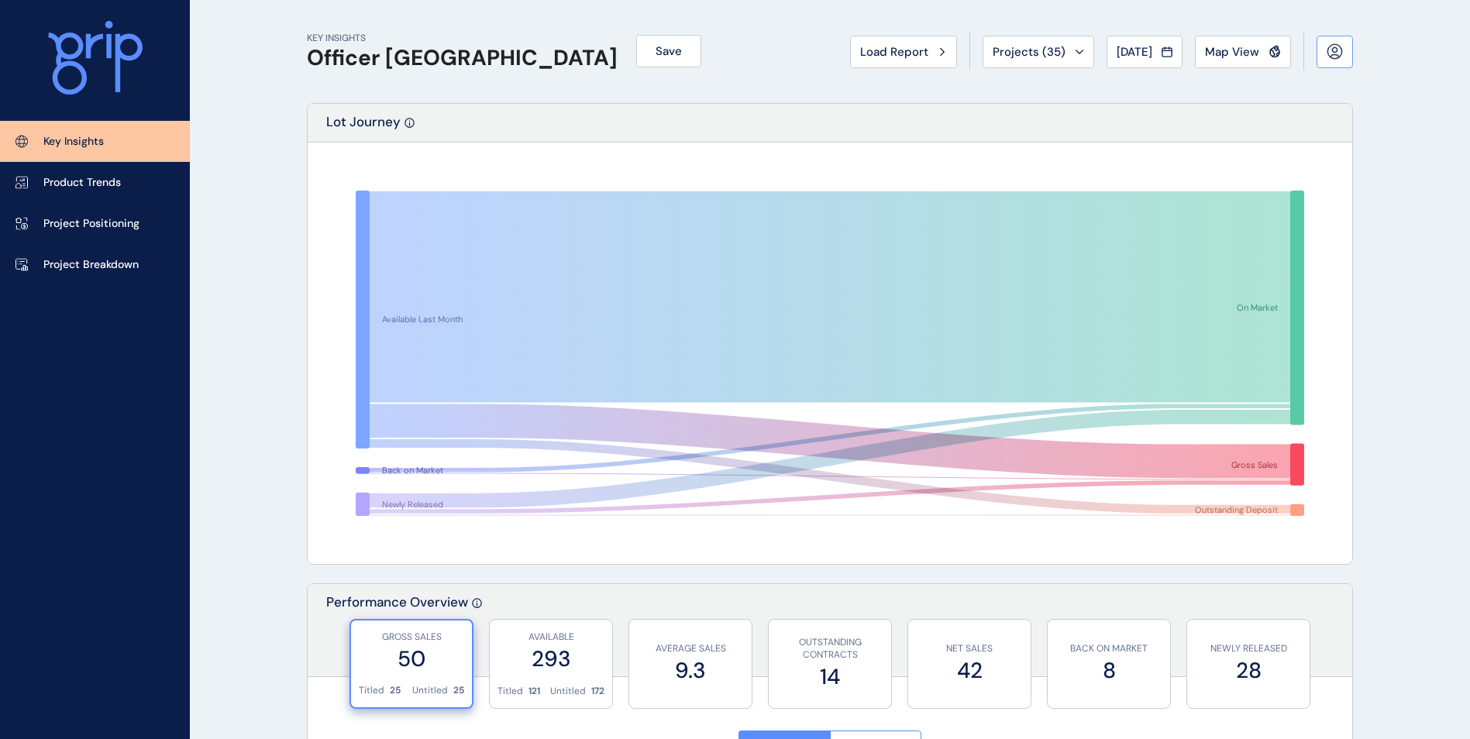
click at [1320, 51] on button at bounding box center [1335, 52] width 36 height 33
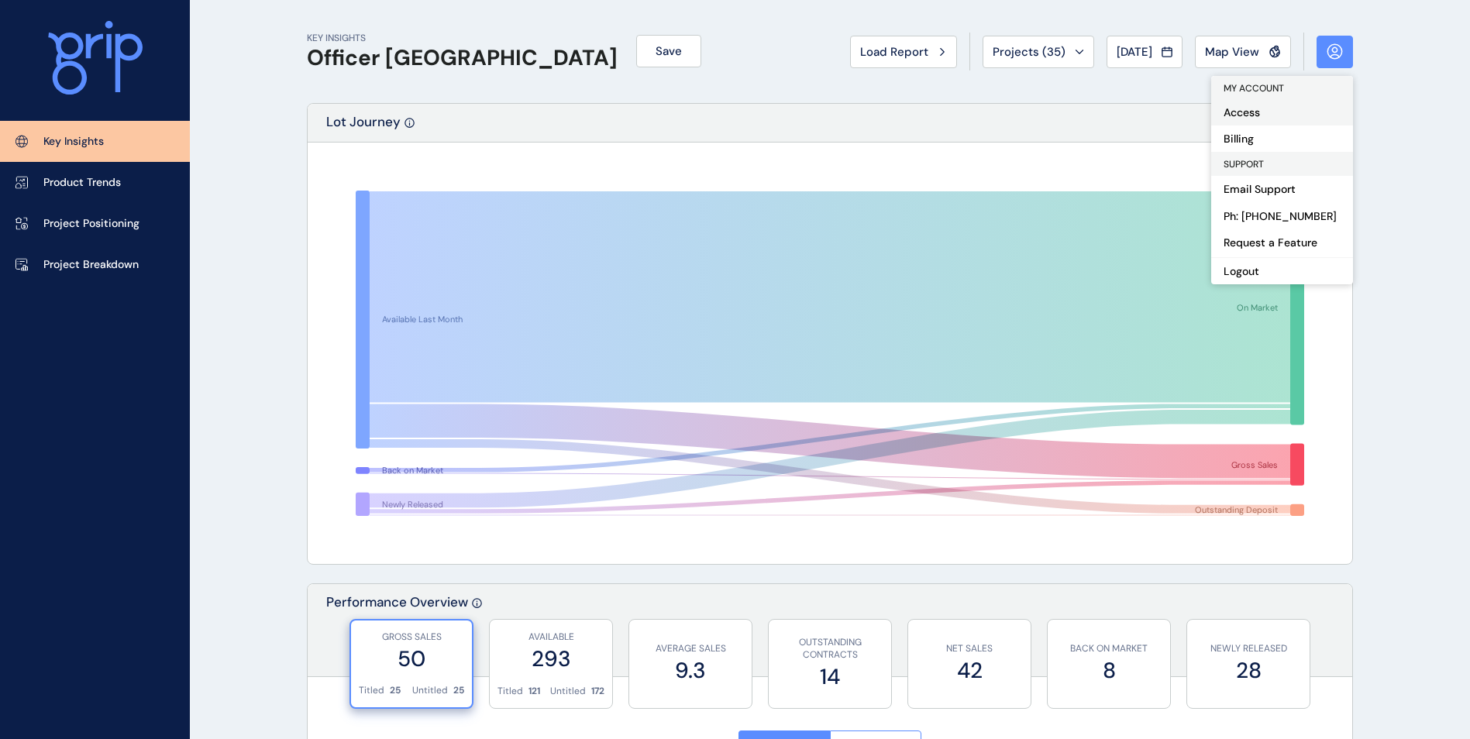
click at [1254, 115] on button "Access" at bounding box center [1283, 112] width 142 height 26
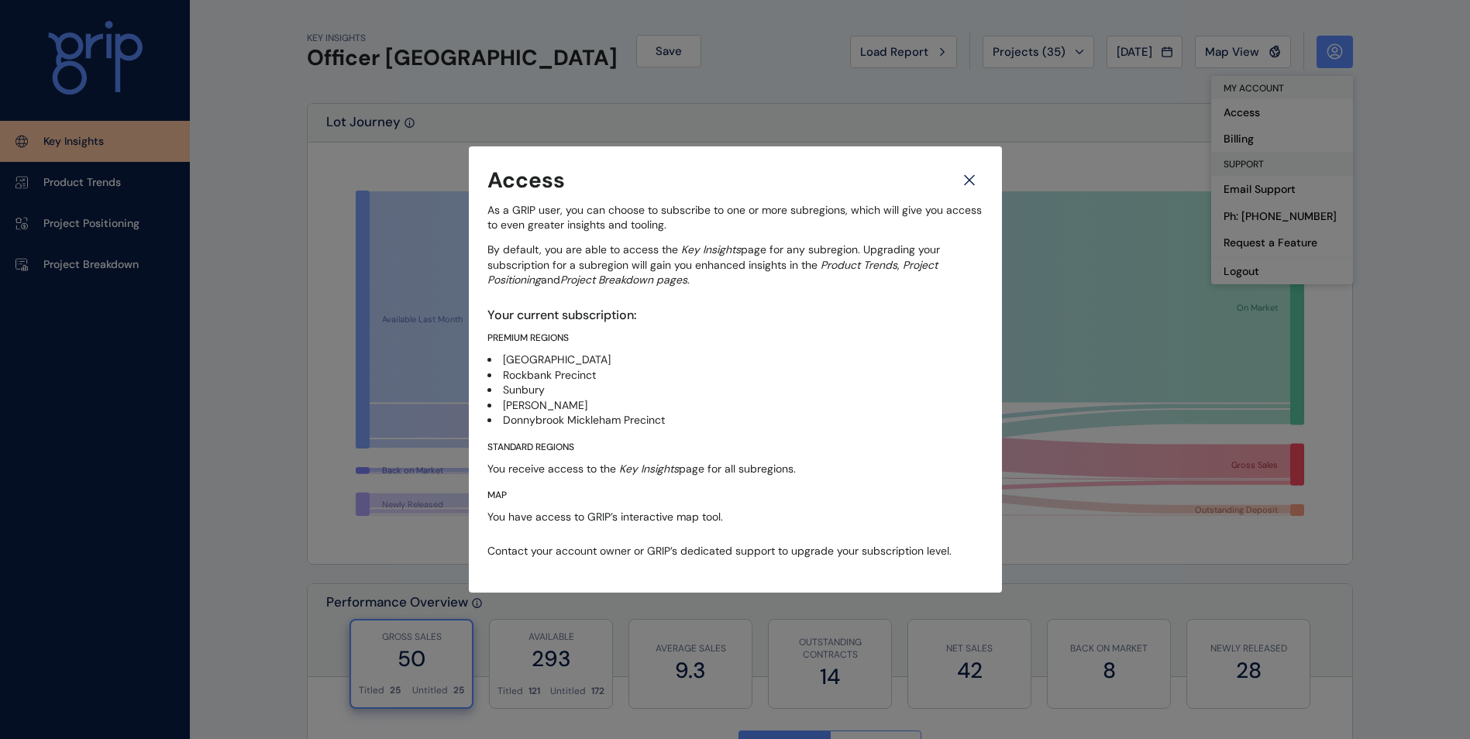
click at [955, 171] on div "Access" at bounding box center [736, 180] width 496 height 30
click at [963, 185] on icon at bounding box center [970, 180] width 28 height 27
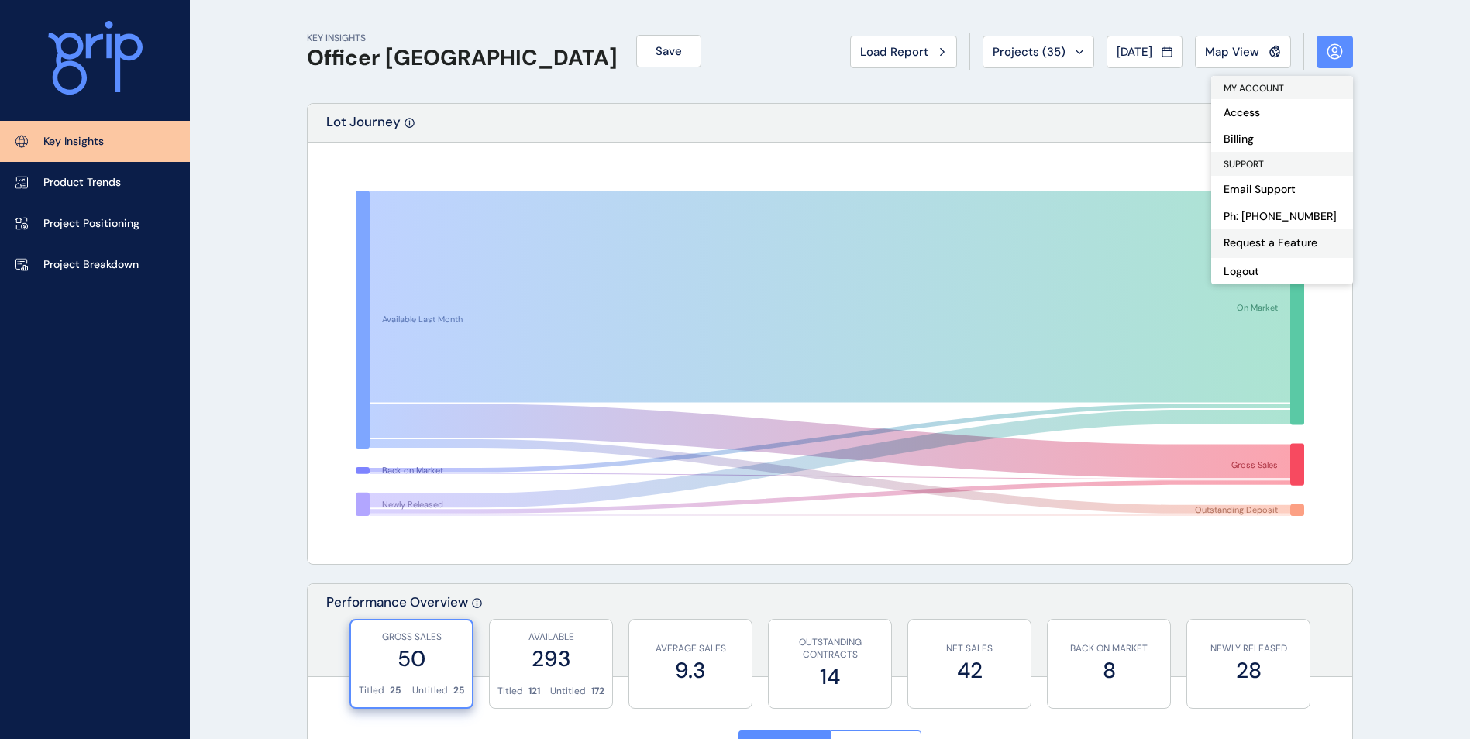
click at [1253, 246] on link "Request a Feature" at bounding box center [1283, 243] width 142 height 28
click at [1302, 78] on div "MY ACCOUNT" at bounding box center [1283, 87] width 142 height 23
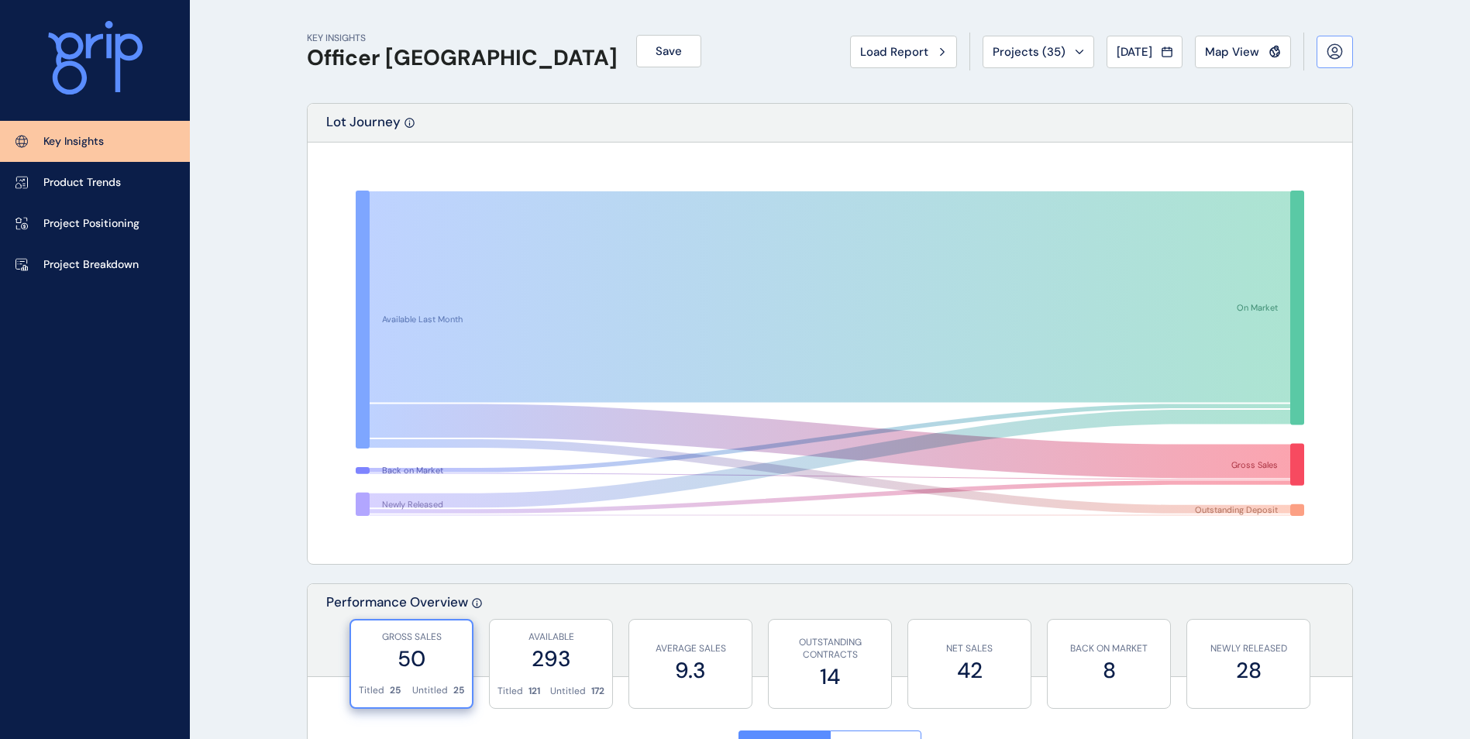
click at [1341, 40] on button at bounding box center [1335, 52] width 36 height 33
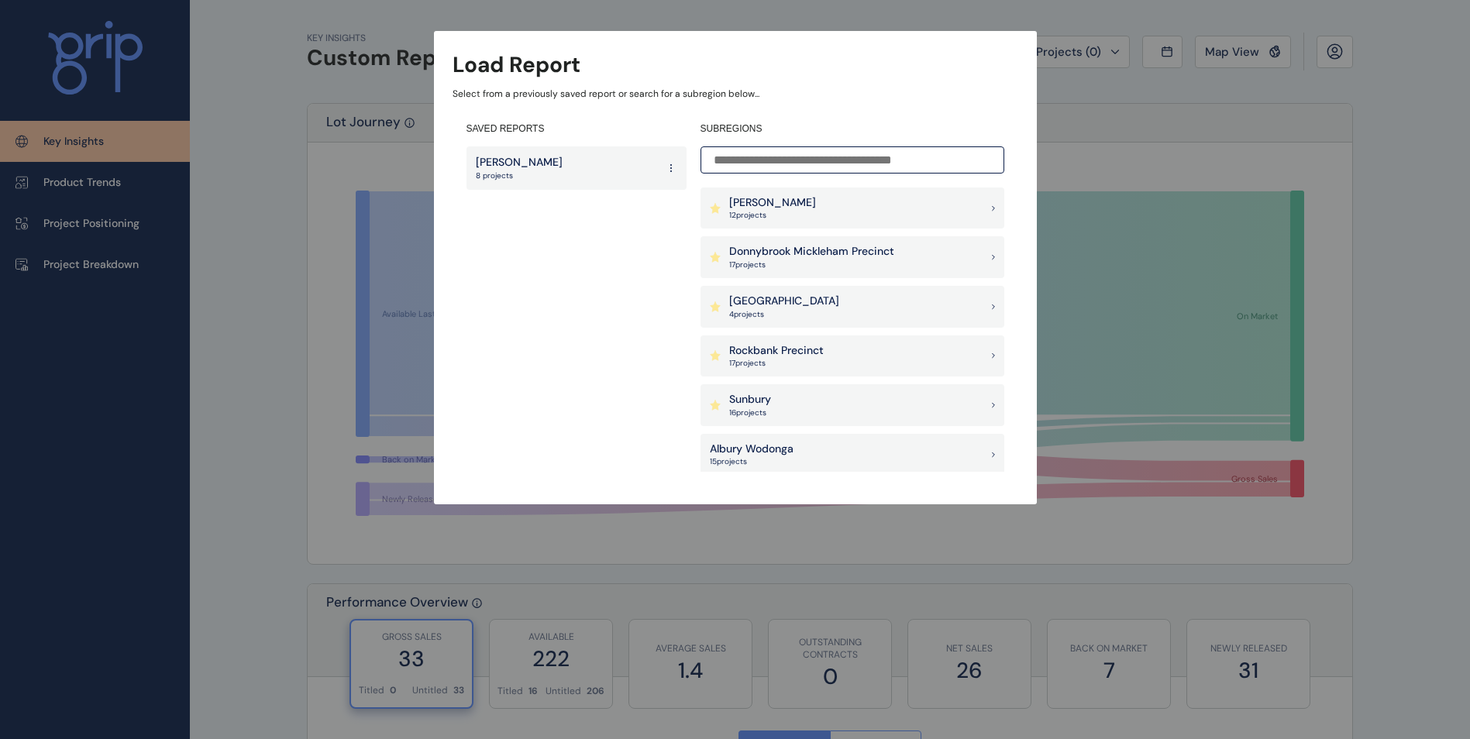
click at [1289, 119] on div "Load Report Select from a previously saved report or search for a subregion bel…" at bounding box center [735, 237] width 1470 height 474
click at [127, 190] on div "Load Report Select from a previously saved report or search for a subregion bel…" at bounding box center [735, 237] width 1470 height 474
click at [60, 83] on div "Load Report Select from a previously saved report or search for a subregion bel…" at bounding box center [735, 237] width 1470 height 474
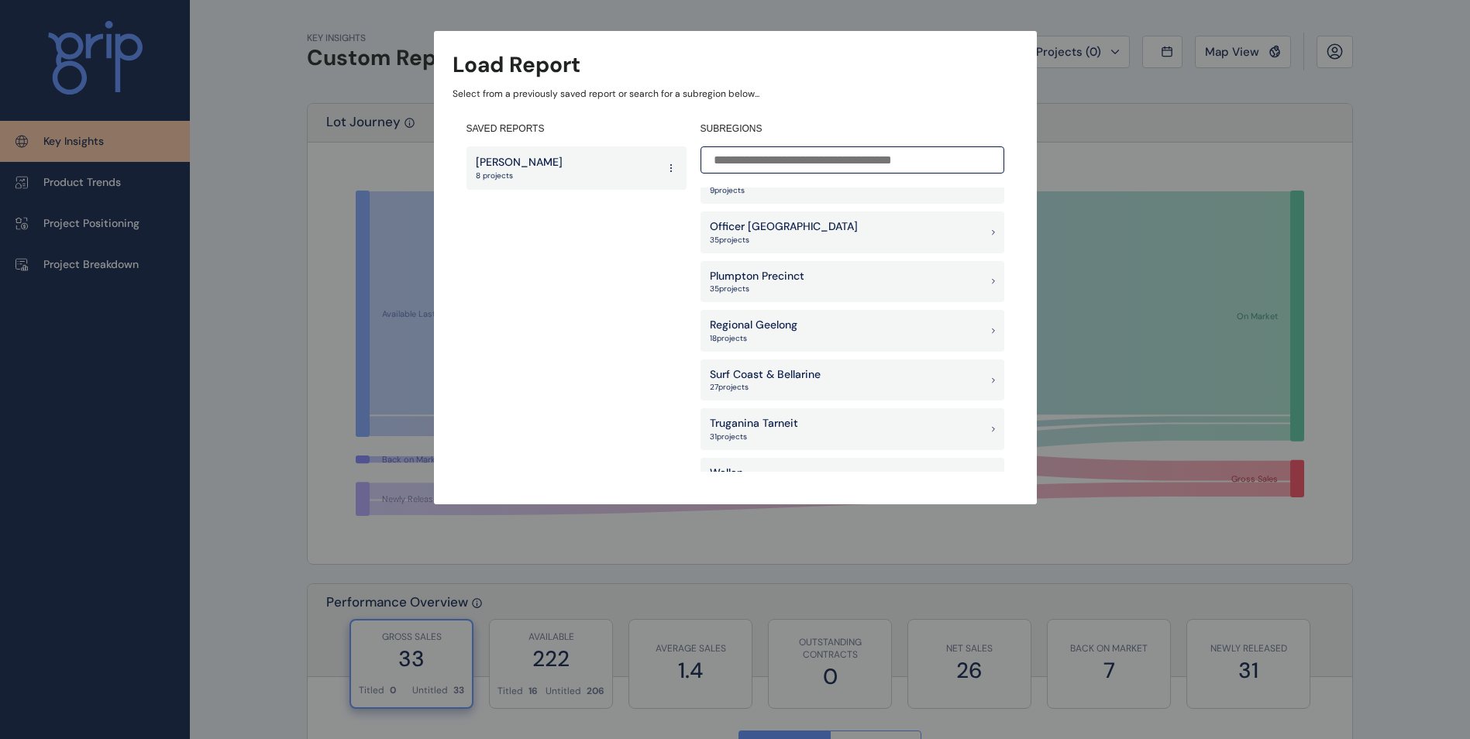
scroll to position [1433, 0]
